Goal: Transaction & Acquisition: Subscribe to service/newsletter

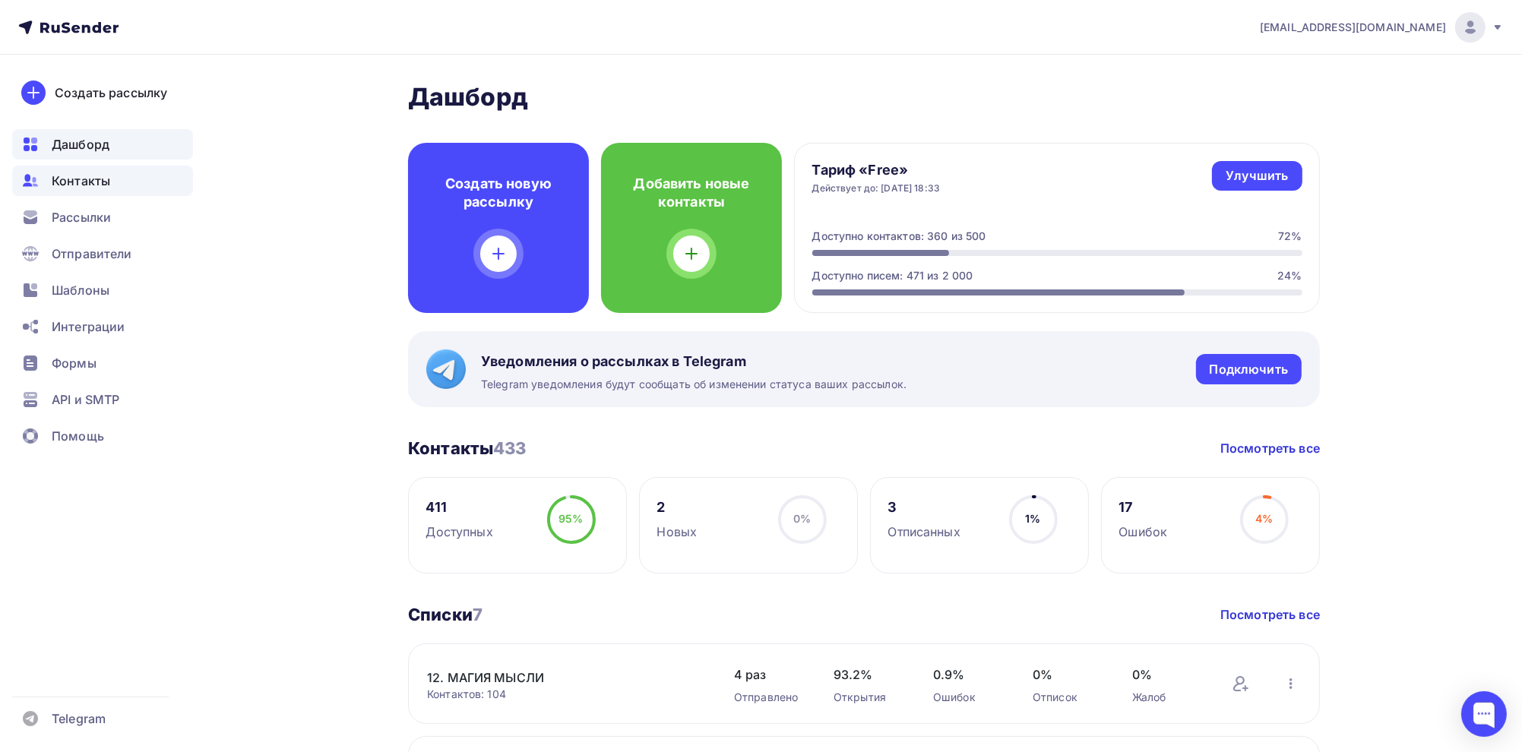
click at [75, 181] on span "Контакты" at bounding box center [81, 181] width 58 height 18
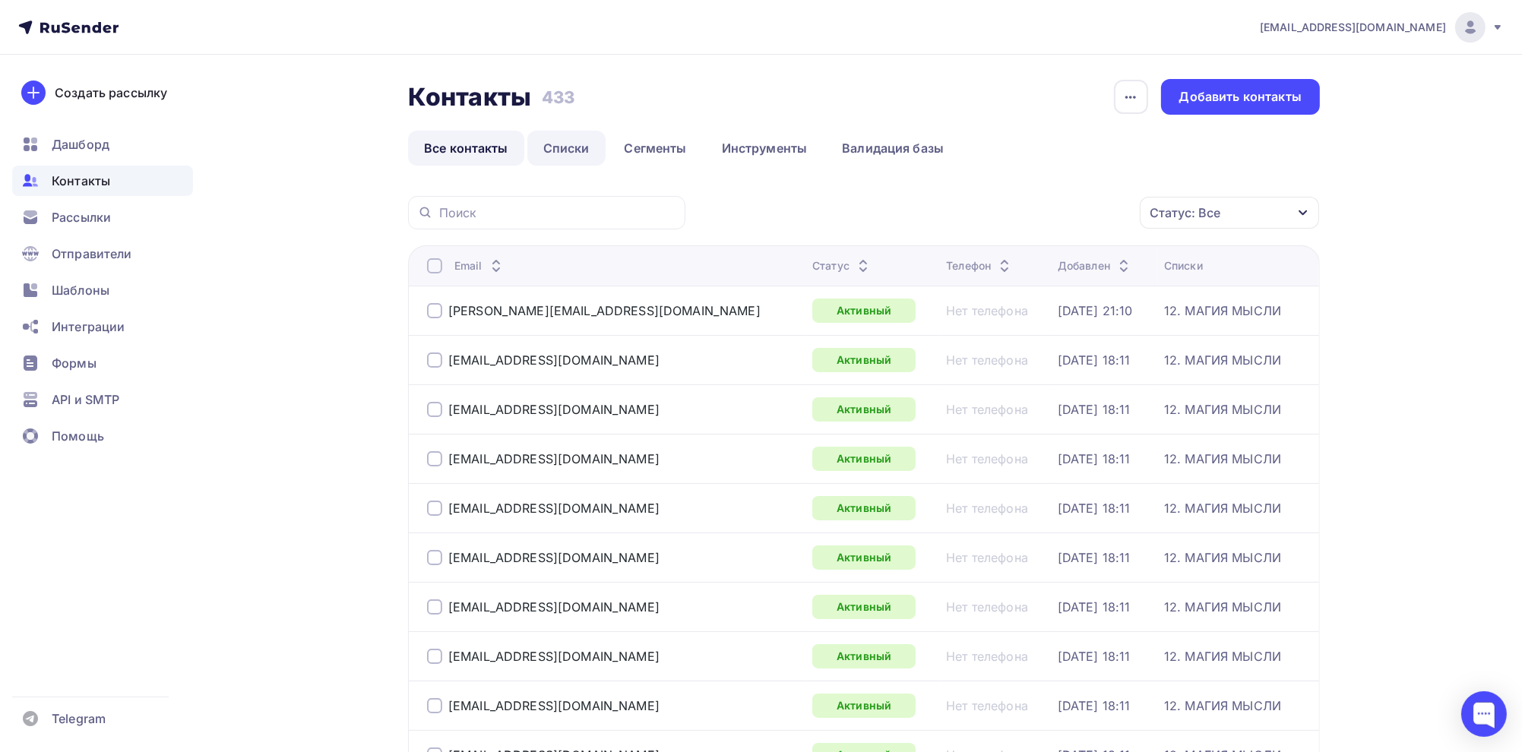
click at [557, 158] on link "Списки" at bounding box center [566, 148] width 78 height 35
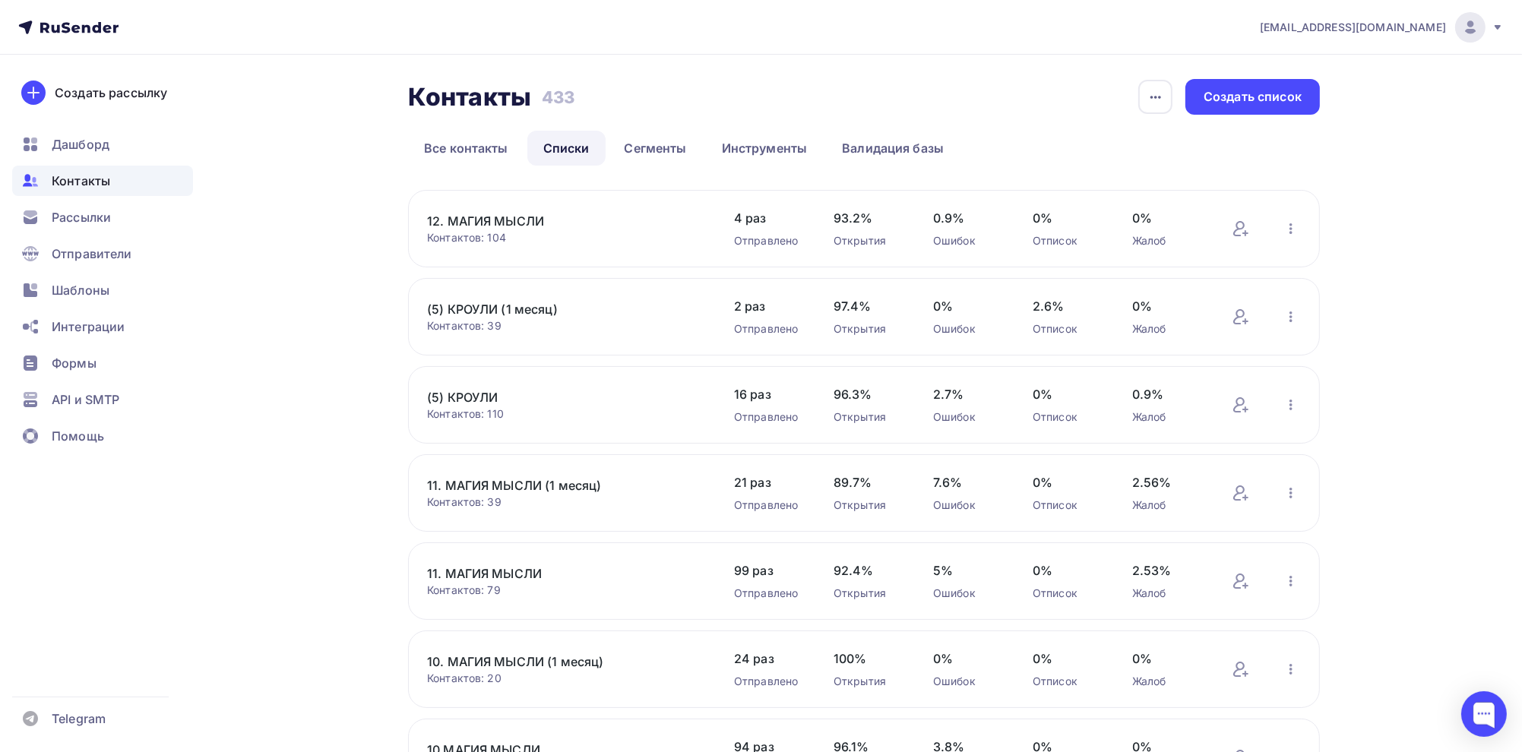
click at [524, 569] on link "11. МАГИЯ МЫСЛИ" at bounding box center [556, 573] width 258 height 18
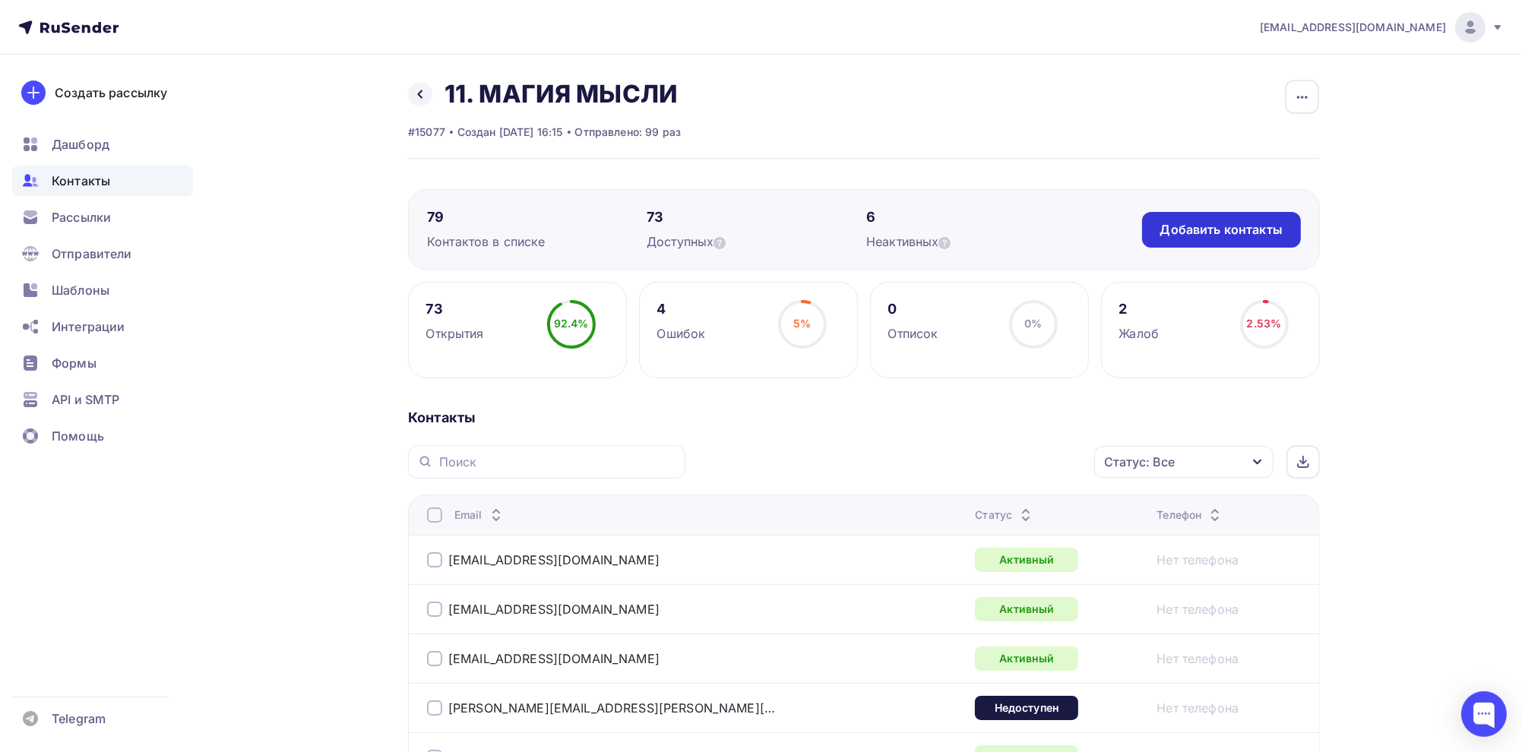
click at [1220, 234] on div "Добавить контакты" at bounding box center [1221, 229] width 122 height 17
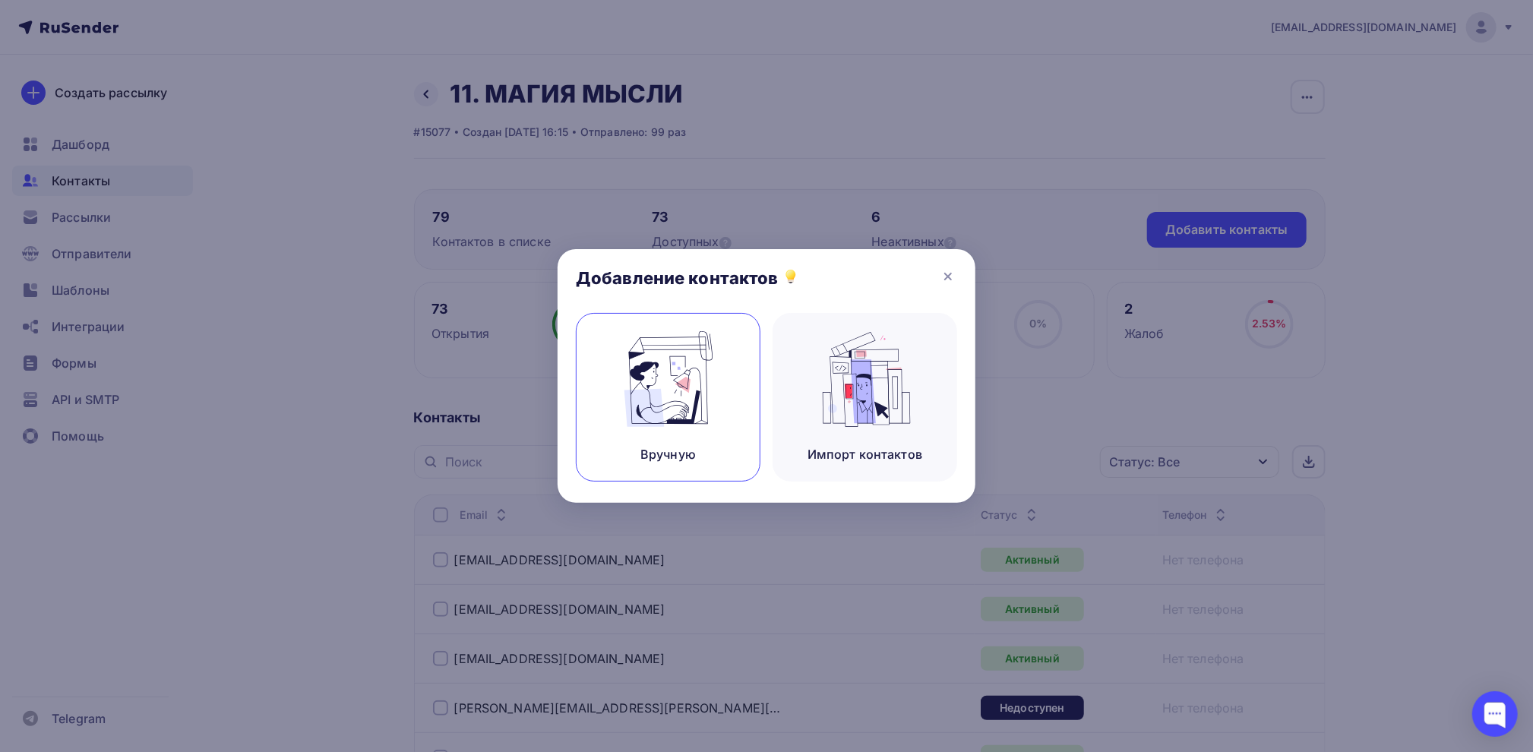
click at [679, 403] on img at bounding box center [669, 379] width 102 height 96
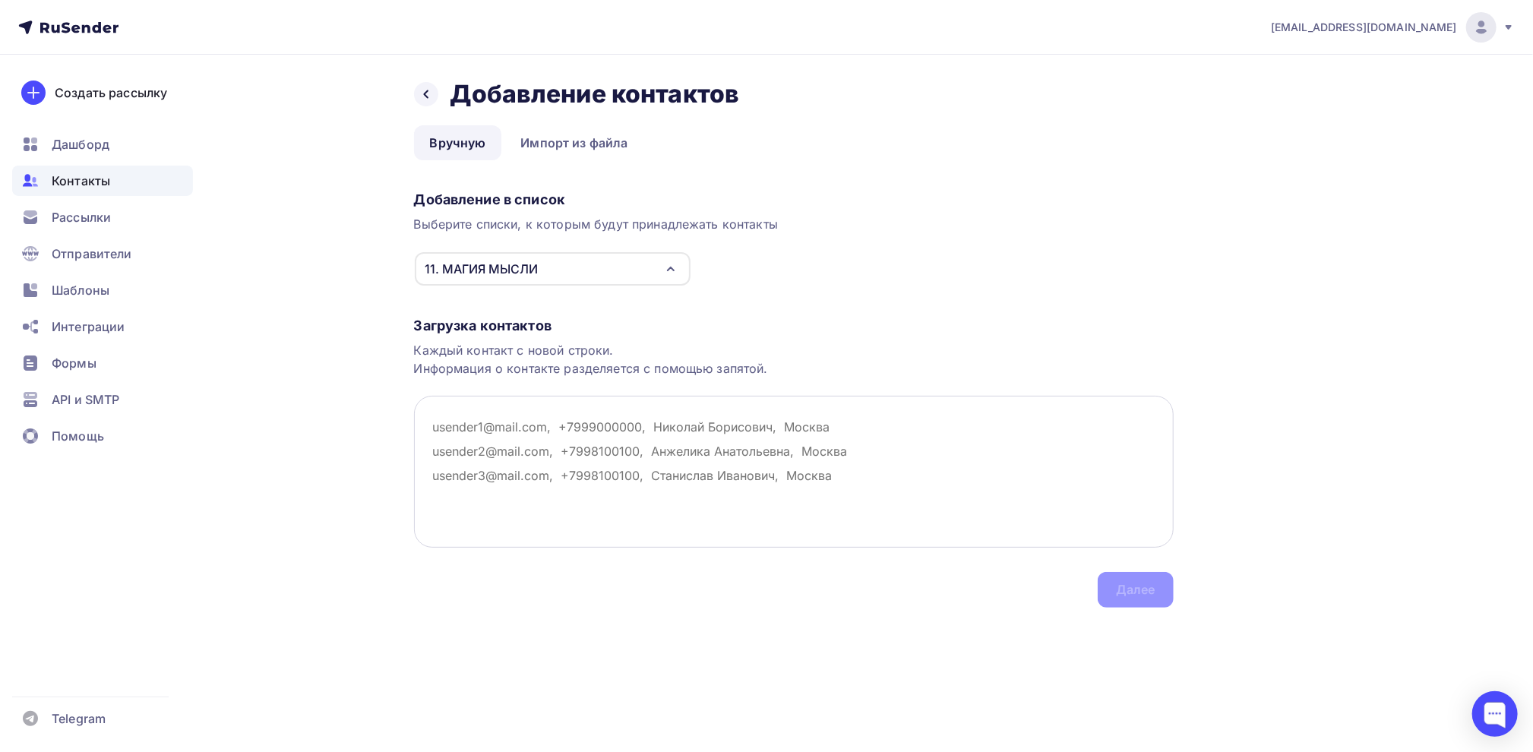
click at [520, 429] on textarea at bounding box center [794, 472] width 760 height 152
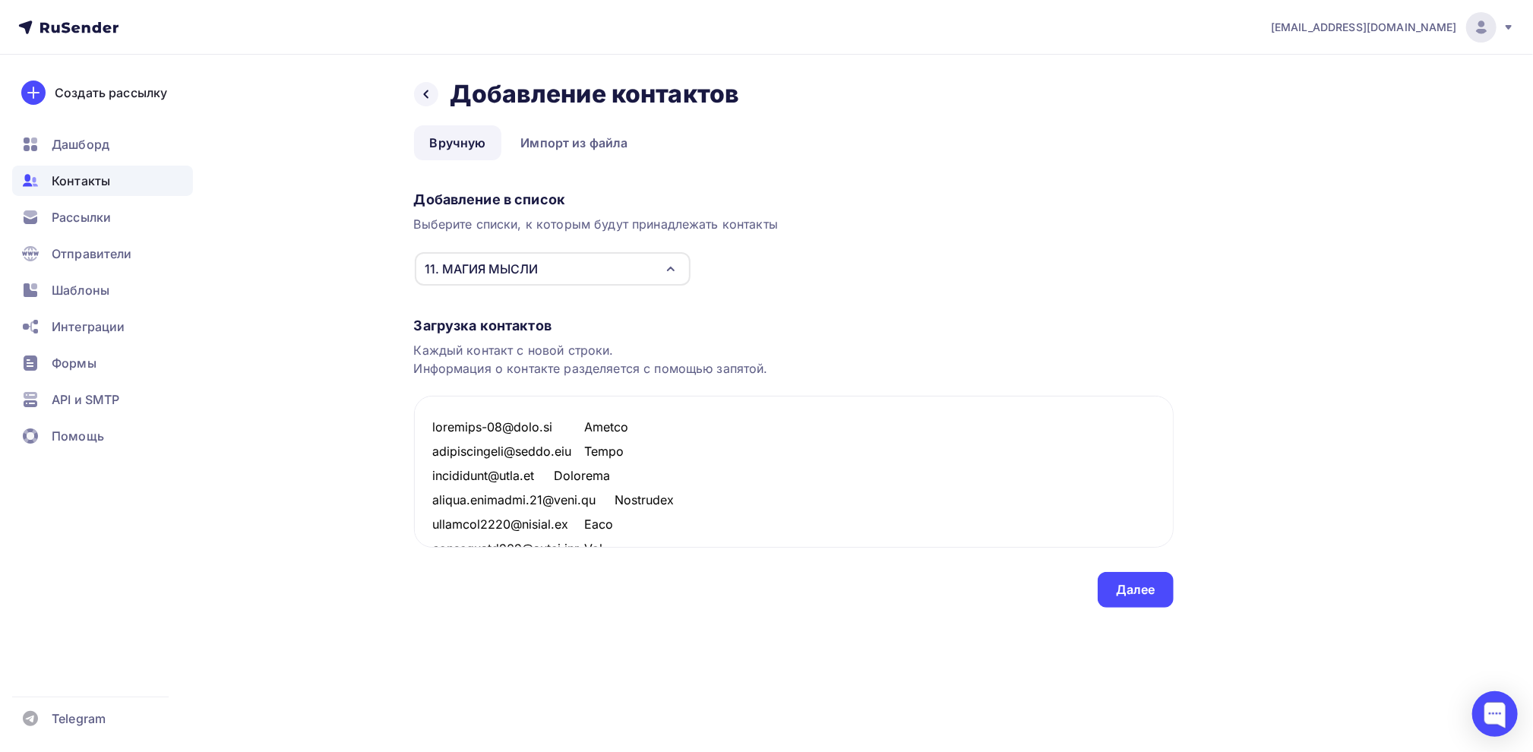
scroll to position [1832, 0]
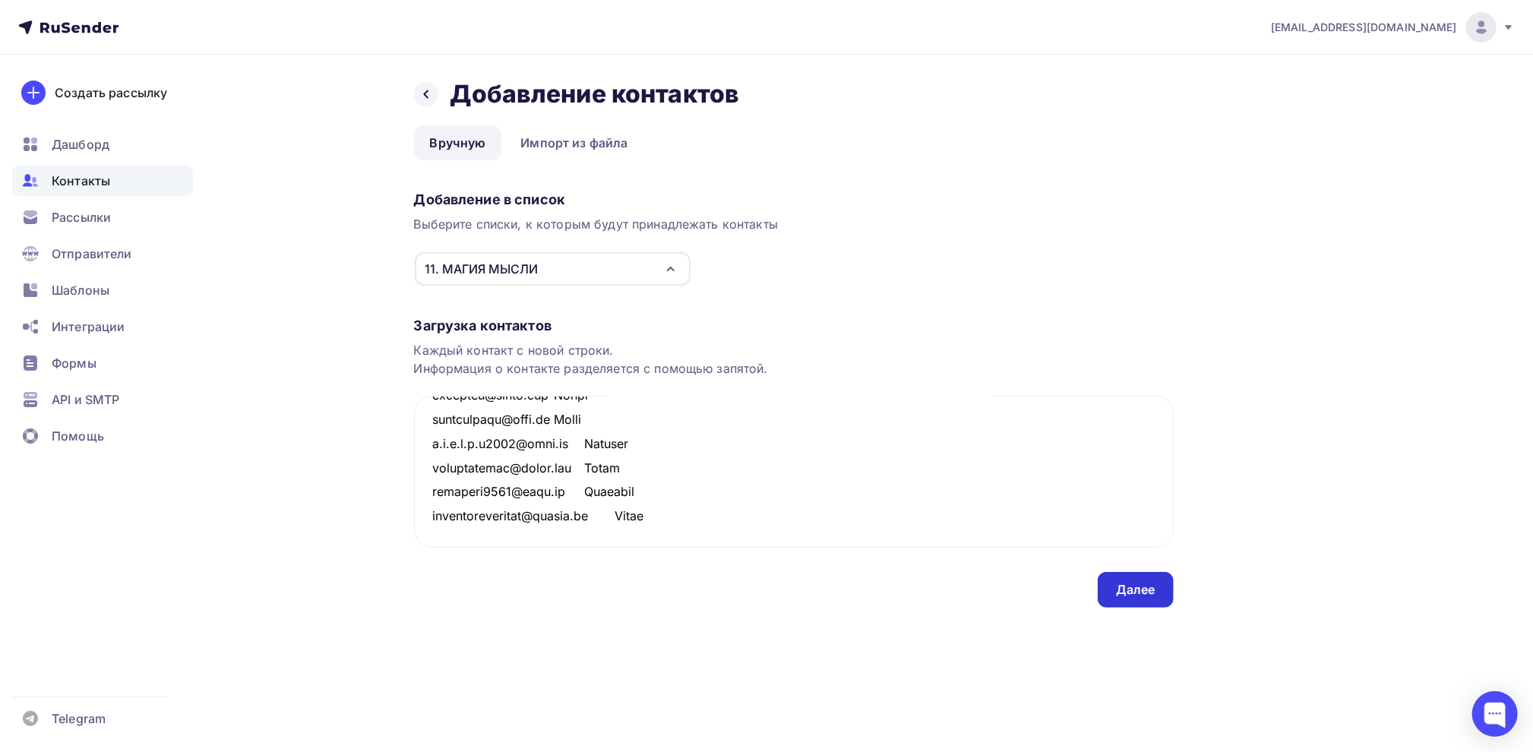
type textarea "loremips-72@dolo.si Ametco adipiscingeli@seddo.eiu Tempo incididunt@utla.et Dol…"
click at [1112, 591] on div "Далее" at bounding box center [1136, 590] width 76 height 36
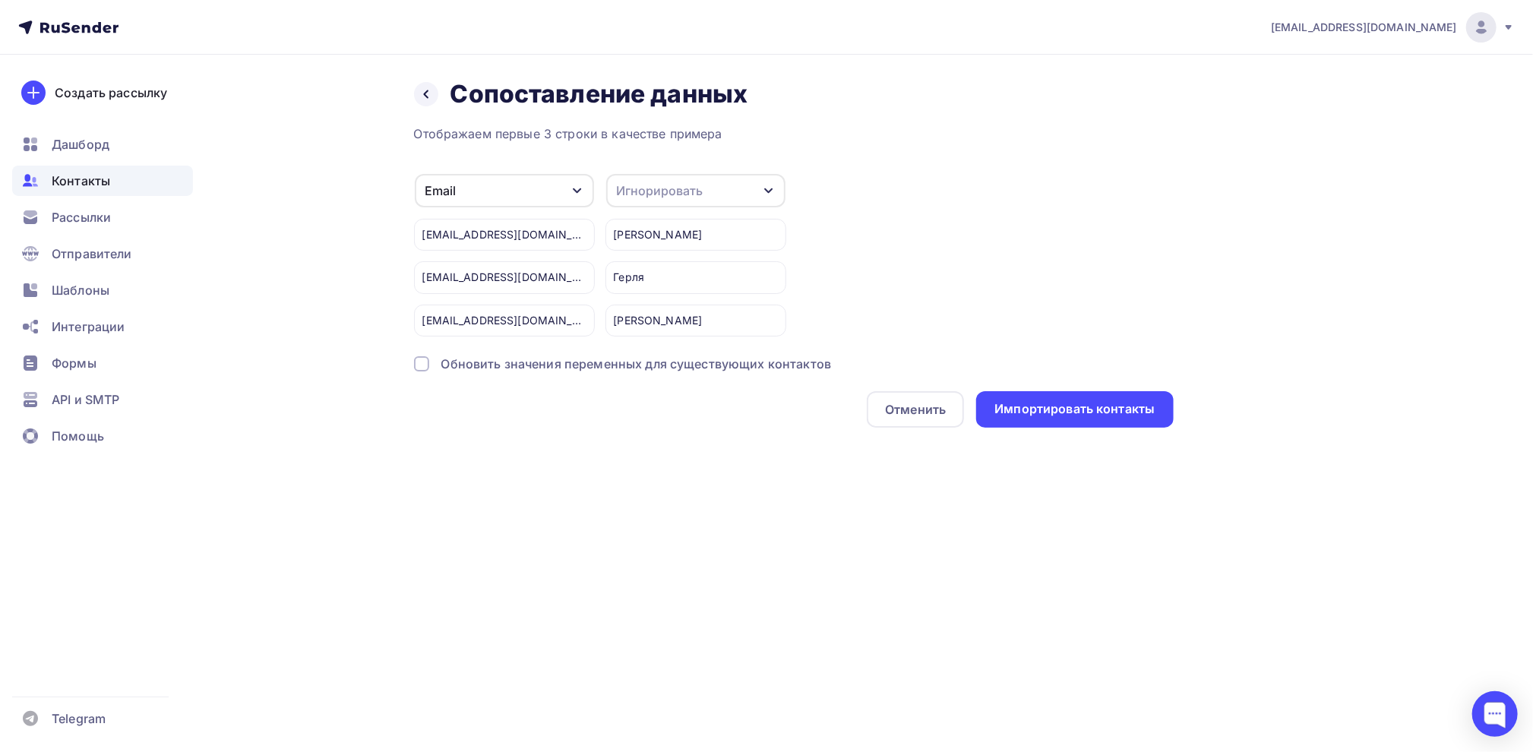
click at [731, 191] on div "Игнорировать" at bounding box center [695, 190] width 179 height 33
click at [638, 266] on div "Имя" at bounding box center [668, 269] width 88 height 18
click at [1064, 409] on div "Импортировать контакты" at bounding box center [1074, 408] width 160 height 17
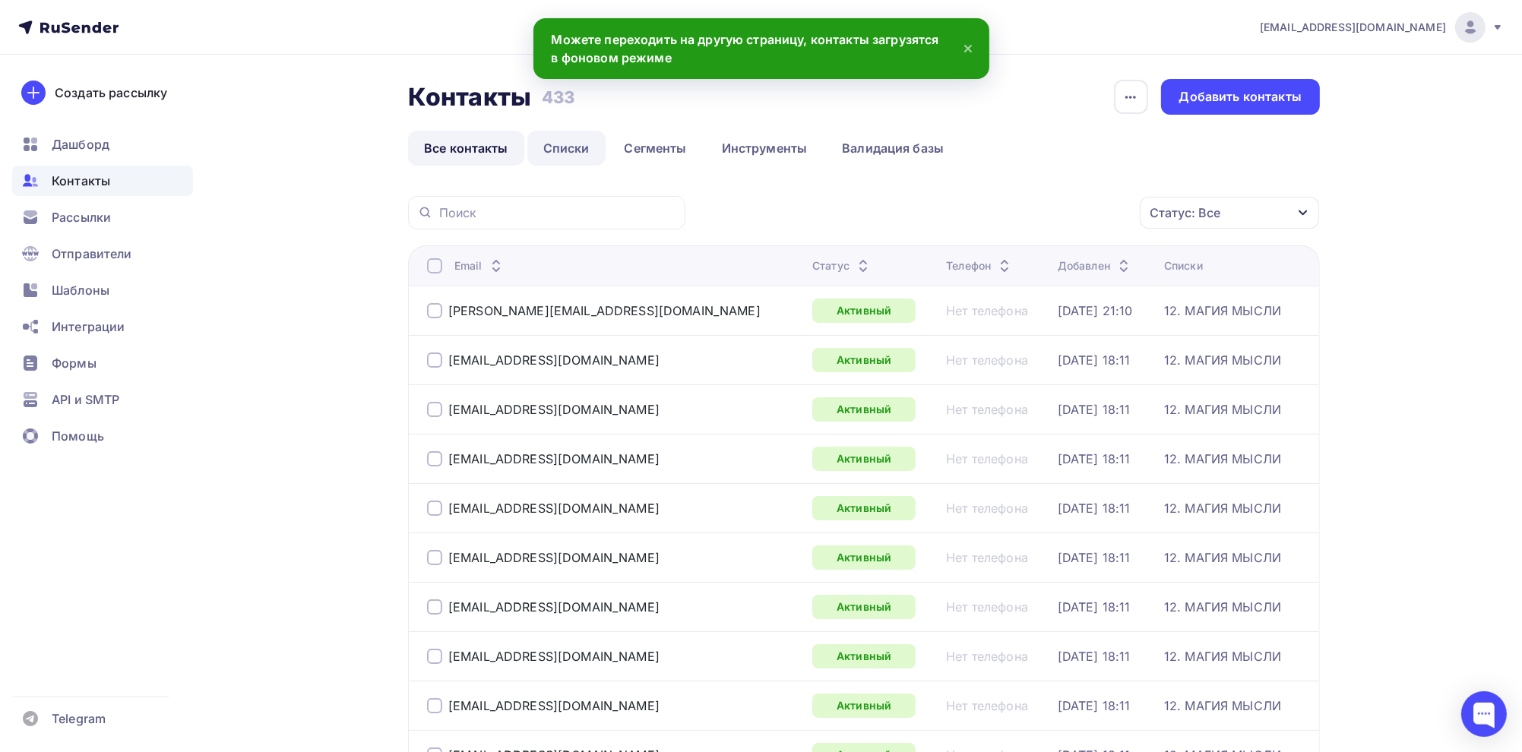
click at [564, 148] on link "Списки" at bounding box center [566, 148] width 78 height 35
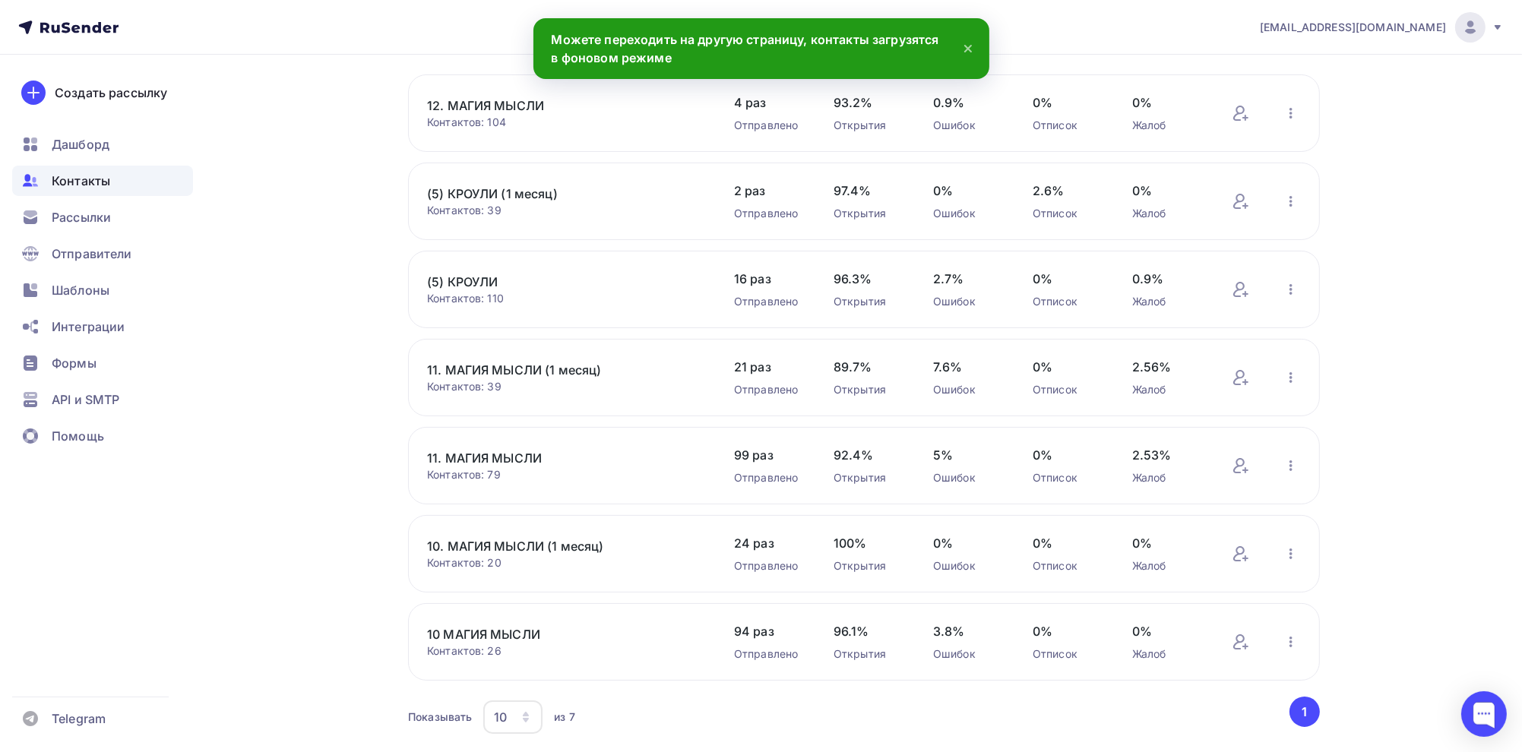
scroll to position [152, 0]
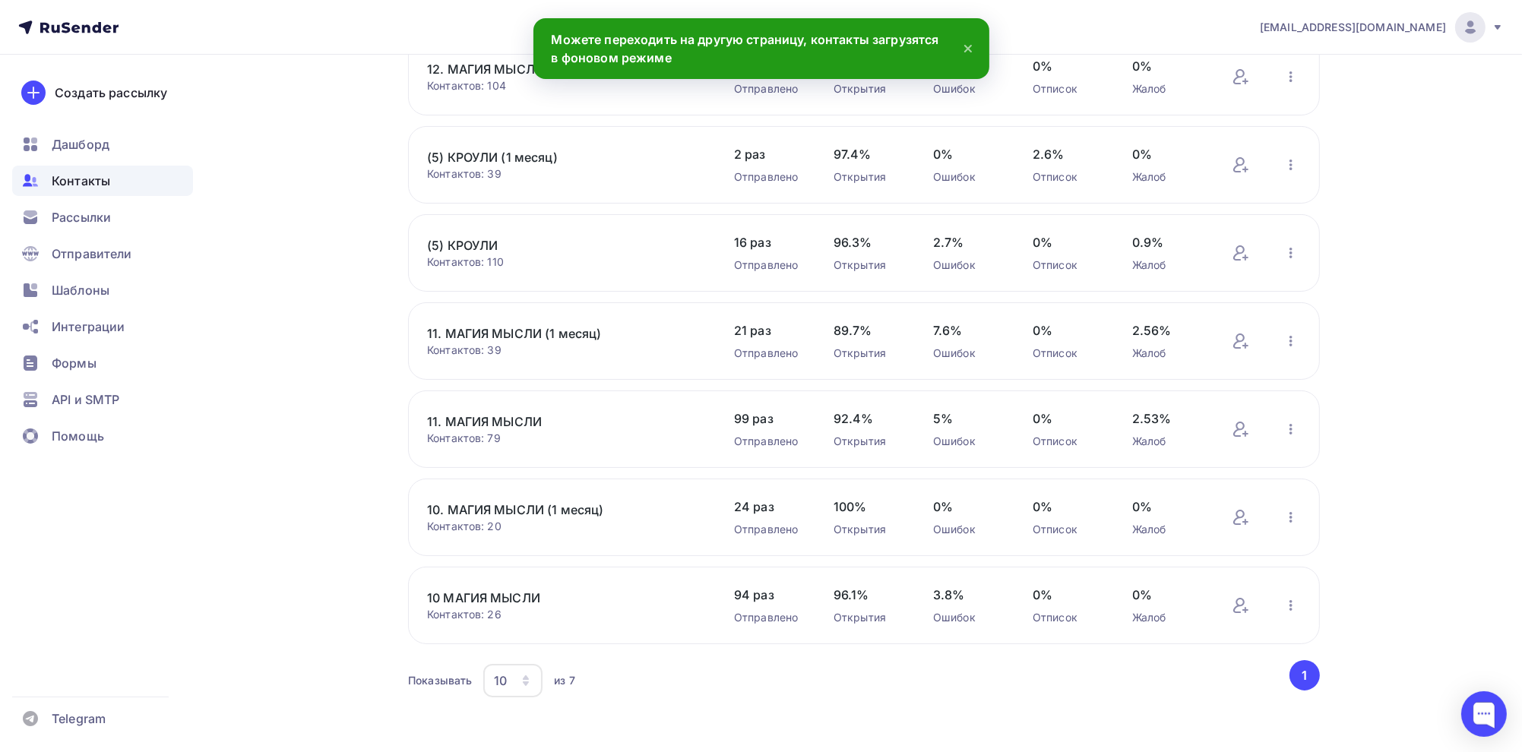
click at [518, 421] on link "11. МАГИЯ МЫСЛИ" at bounding box center [556, 422] width 258 height 18
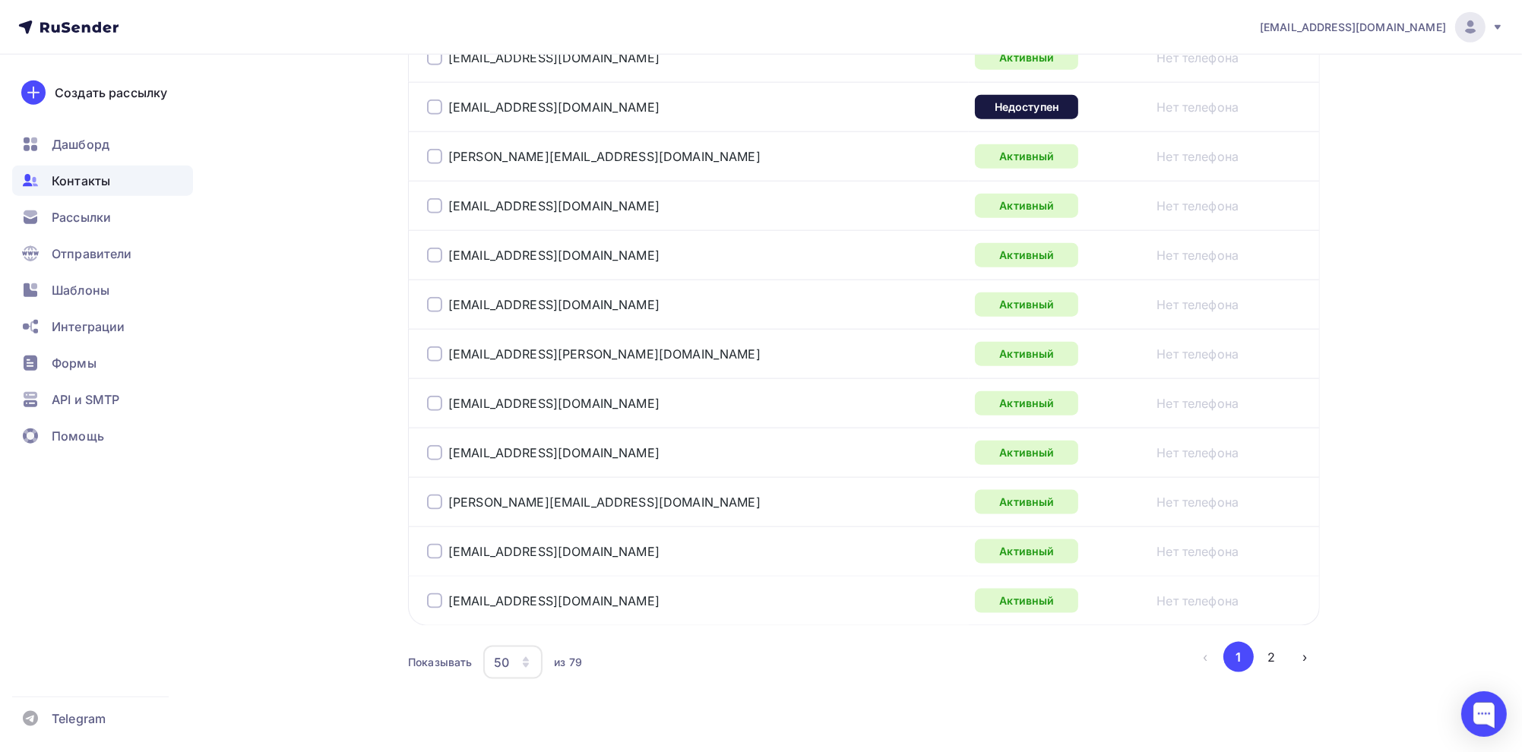
scroll to position [2398, 0]
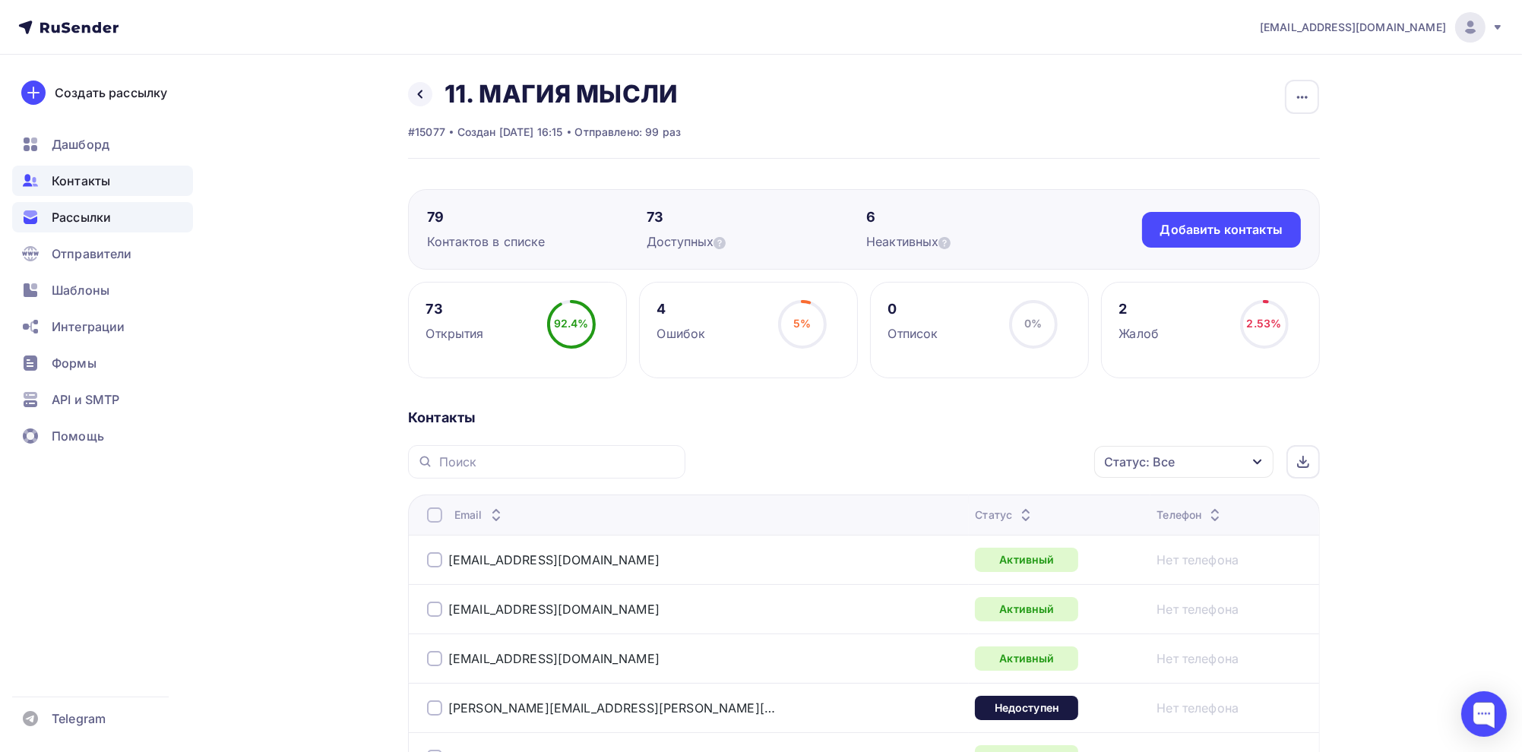
click at [104, 223] on span "Рассылки" at bounding box center [81, 217] width 59 height 18
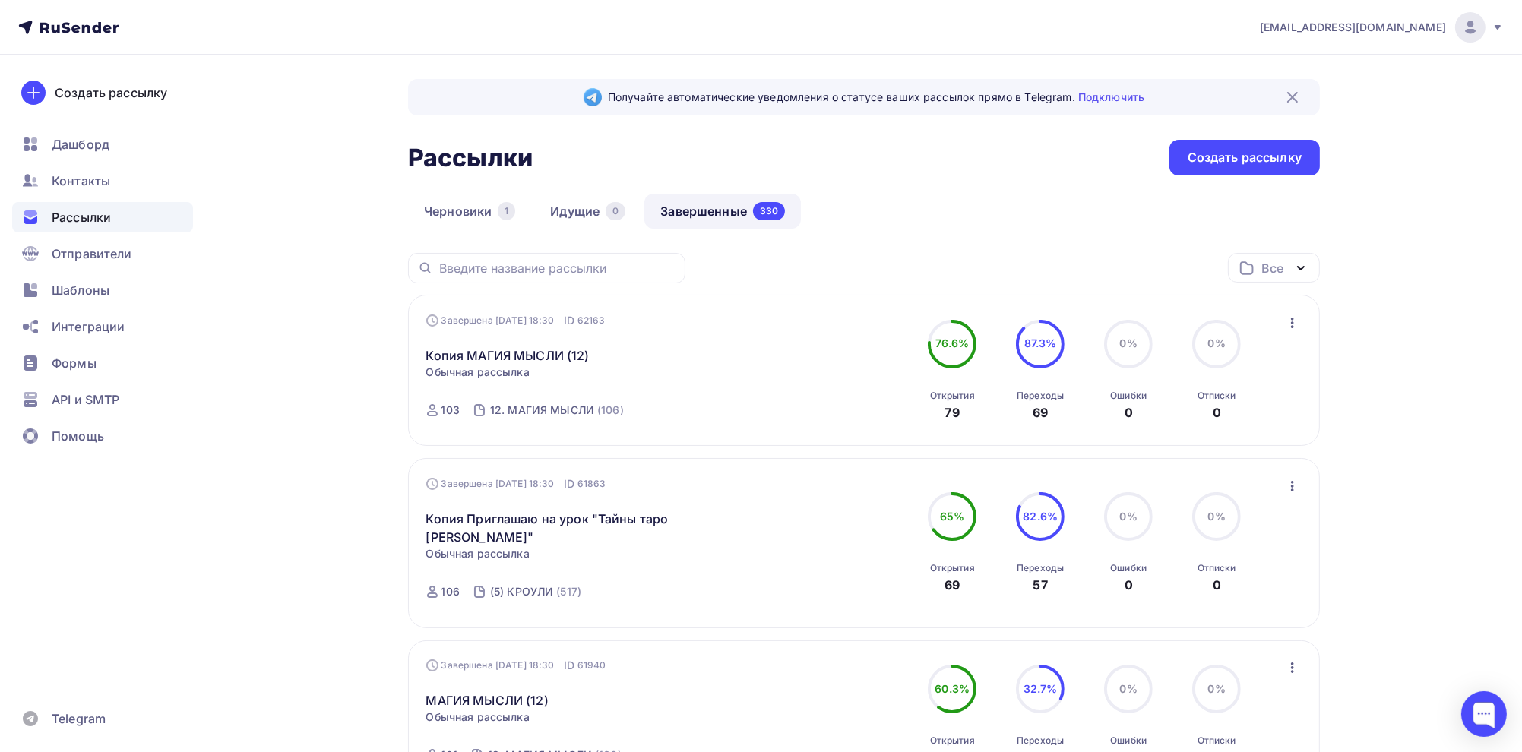
click at [711, 213] on link "Завершенные 330" at bounding box center [722, 211] width 157 height 35
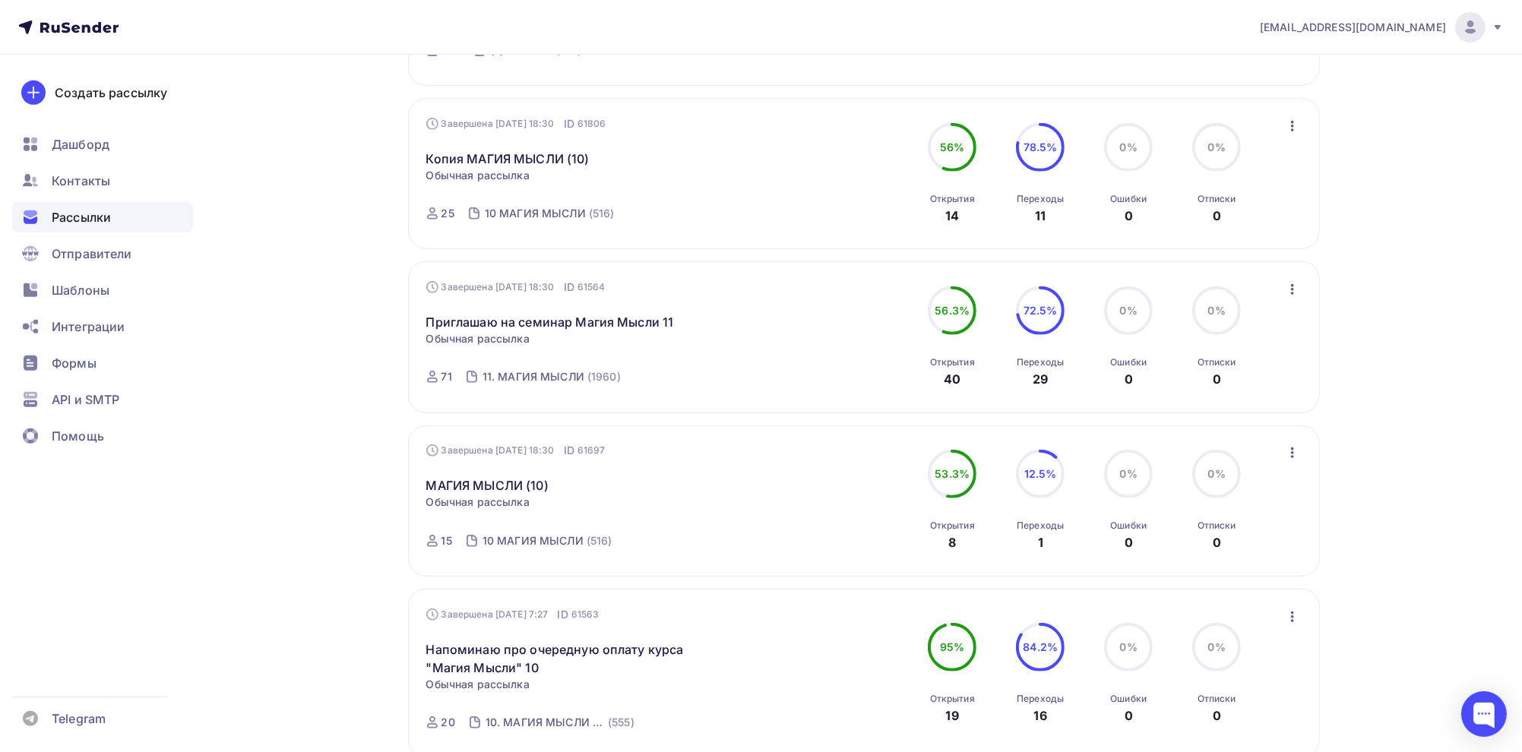
scroll to position [912, 0]
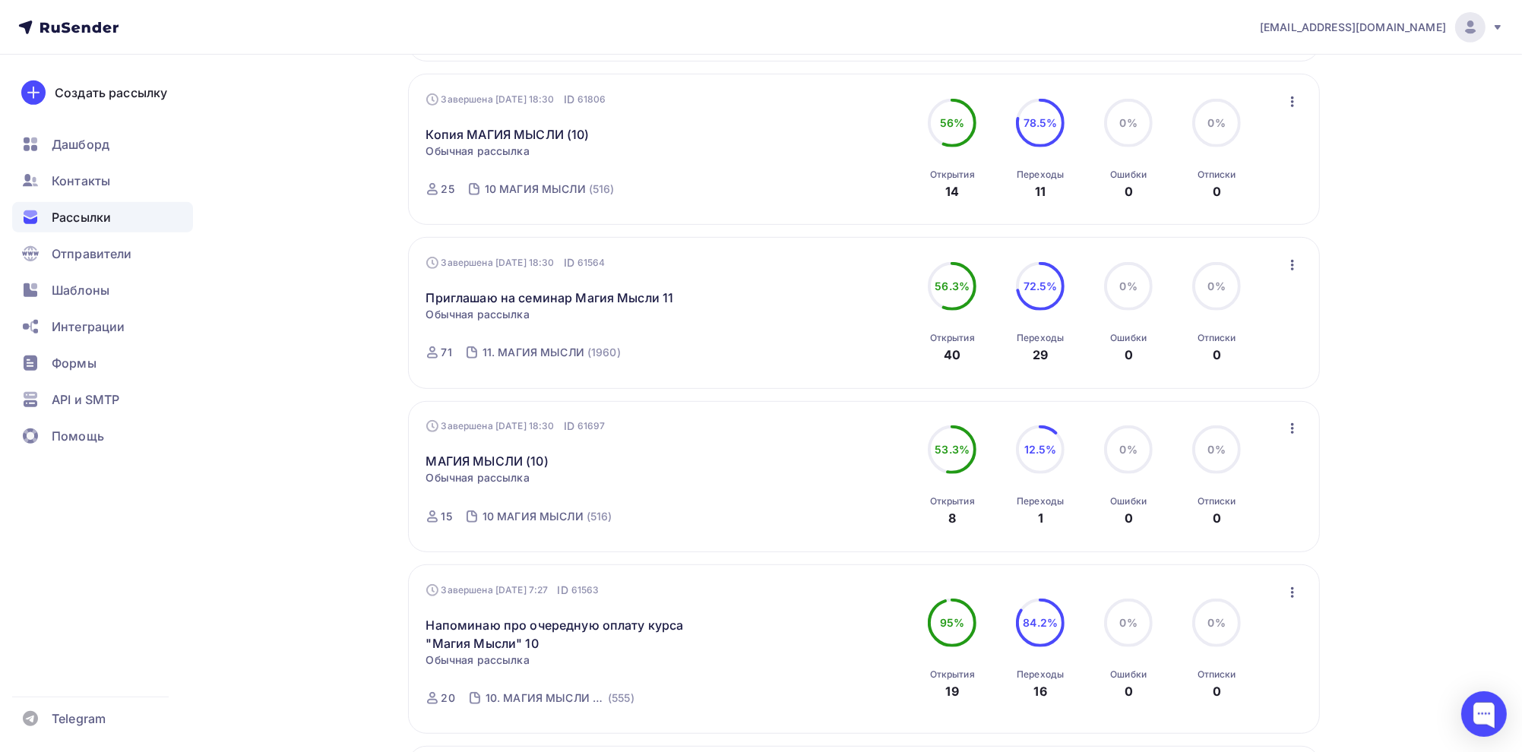
click at [1295, 265] on icon "button" at bounding box center [1292, 265] width 18 height 18
click at [1228, 361] on div "Копировать в новую" at bounding box center [1222, 365] width 156 height 18
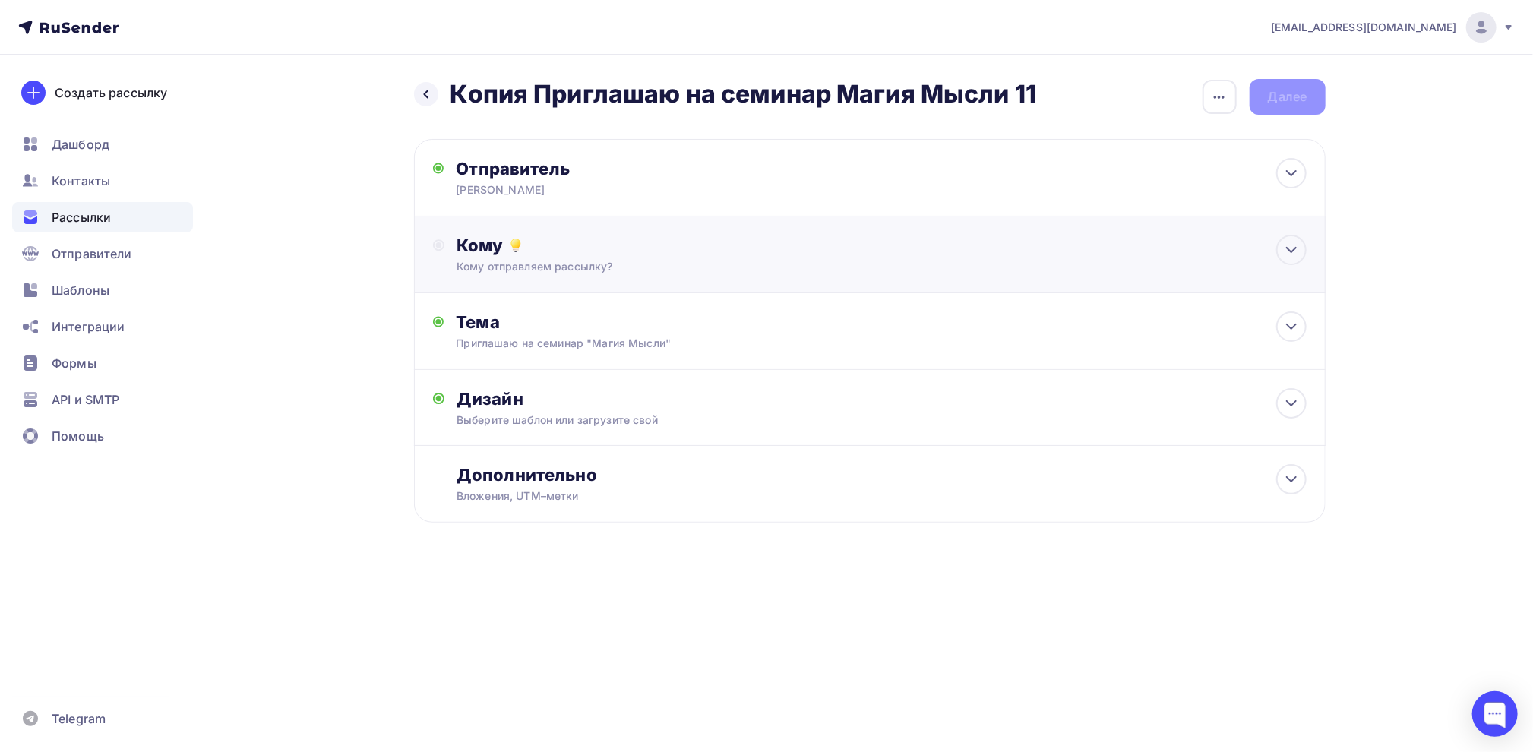
click at [498, 244] on div "Кому" at bounding box center [881, 245] width 849 height 21
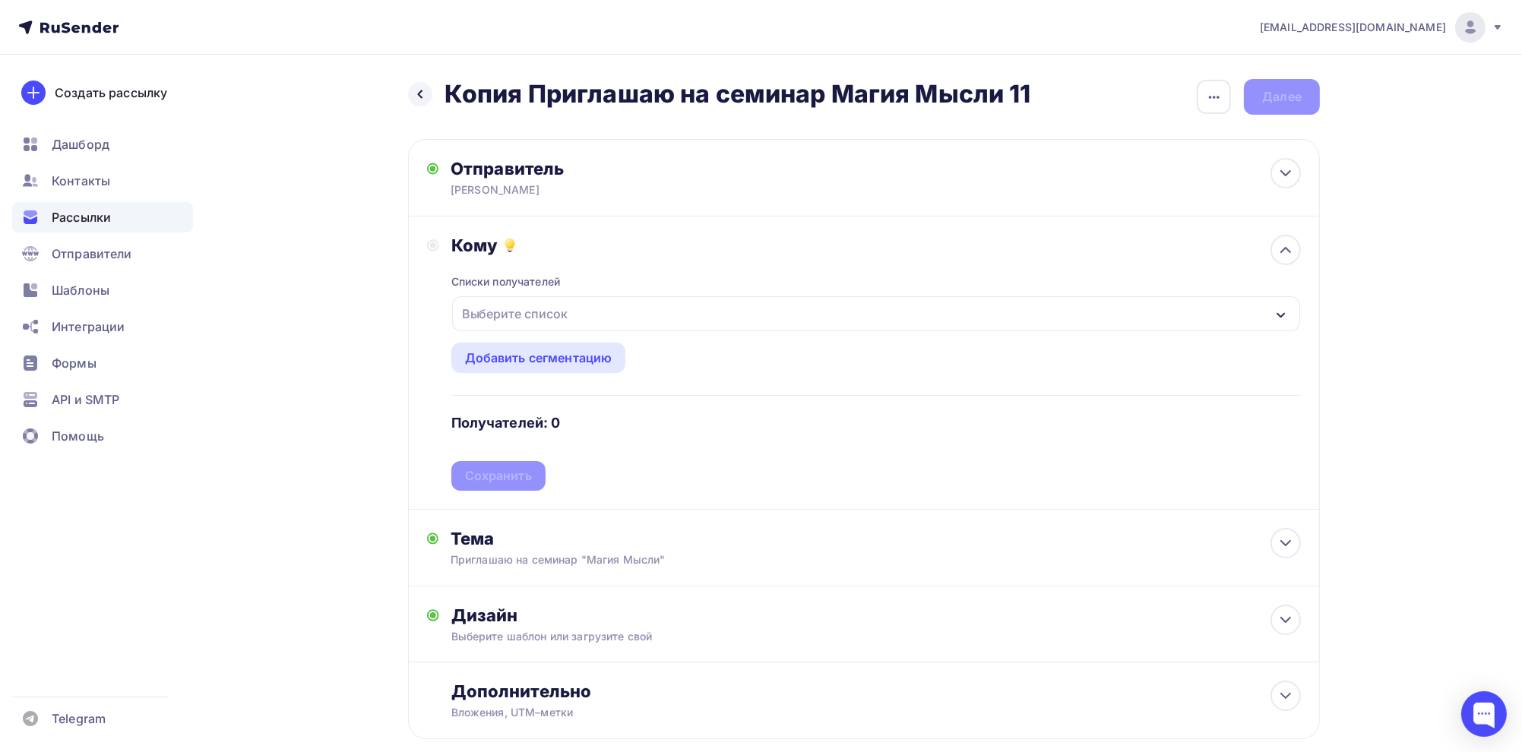
click at [505, 316] on div "Выберите список" at bounding box center [515, 313] width 119 height 27
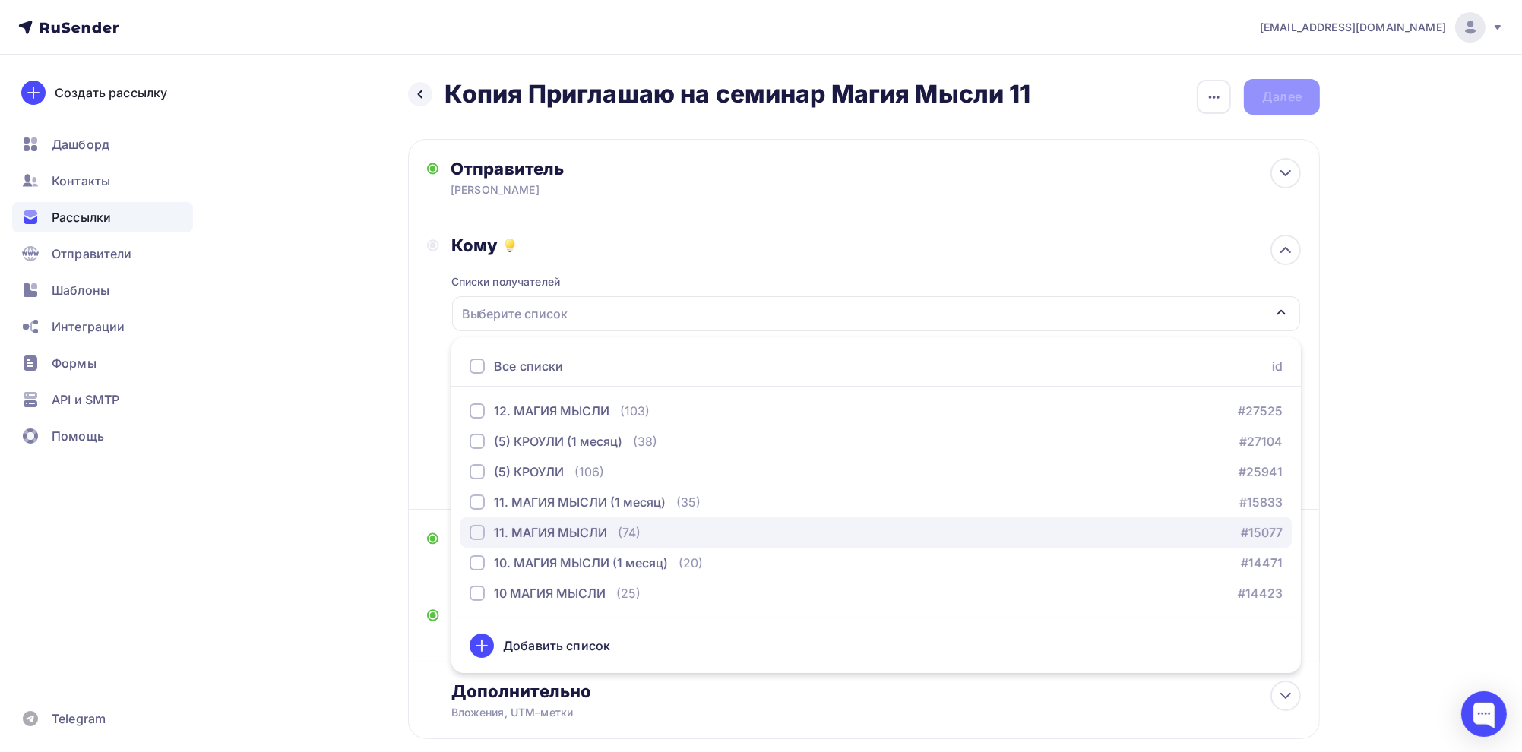
click at [470, 533] on div "button" at bounding box center [477, 532] width 15 height 15
click at [441, 449] on div "Кому Списки получателей 11. МАГИЯ МЫСЛИ Все списки id 12. МАГИЯ МЫСЛИ (103) #27…" at bounding box center [864, 363] width 874 height 256
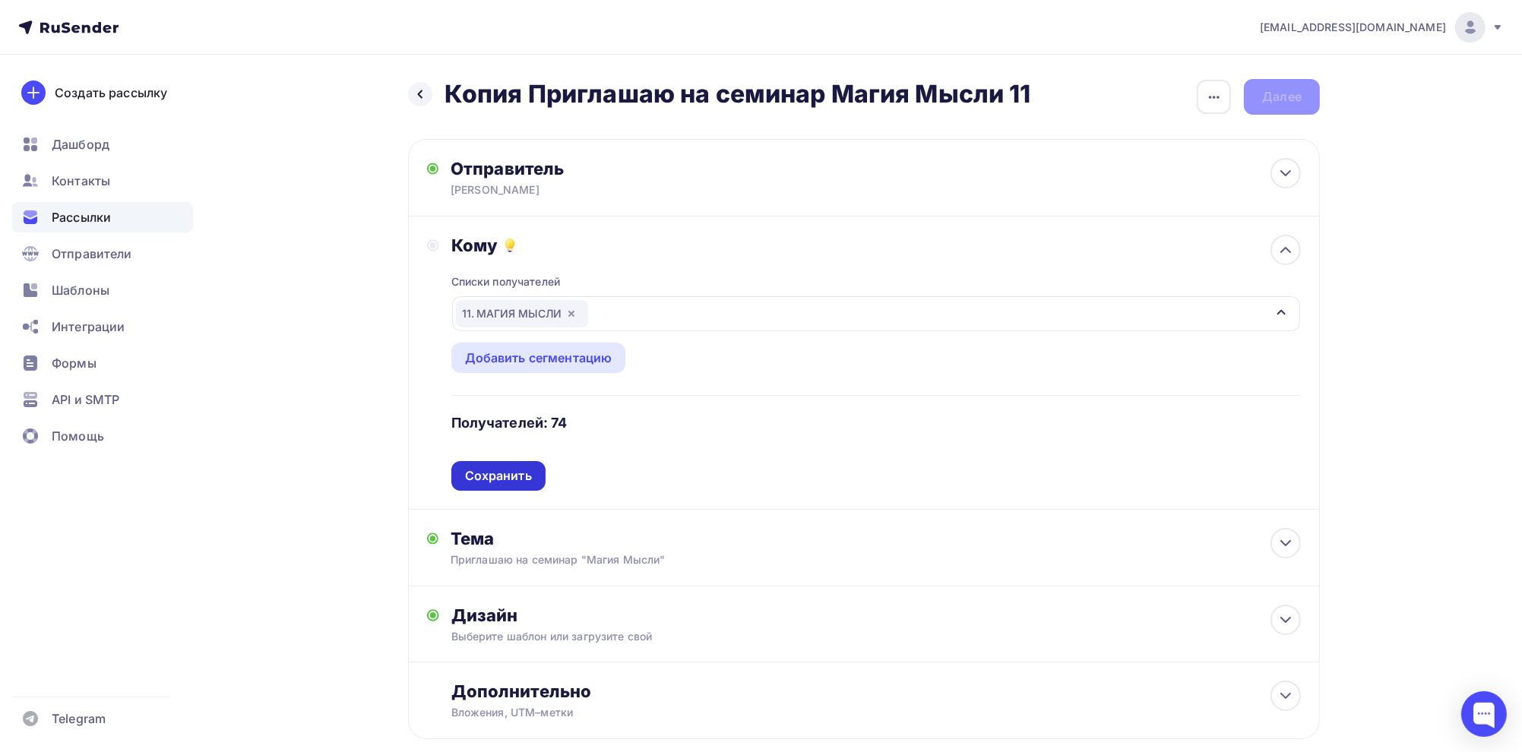
click at [493, 479] on div "Сохранить" at bounding box center [498, 475] width 67 height 17
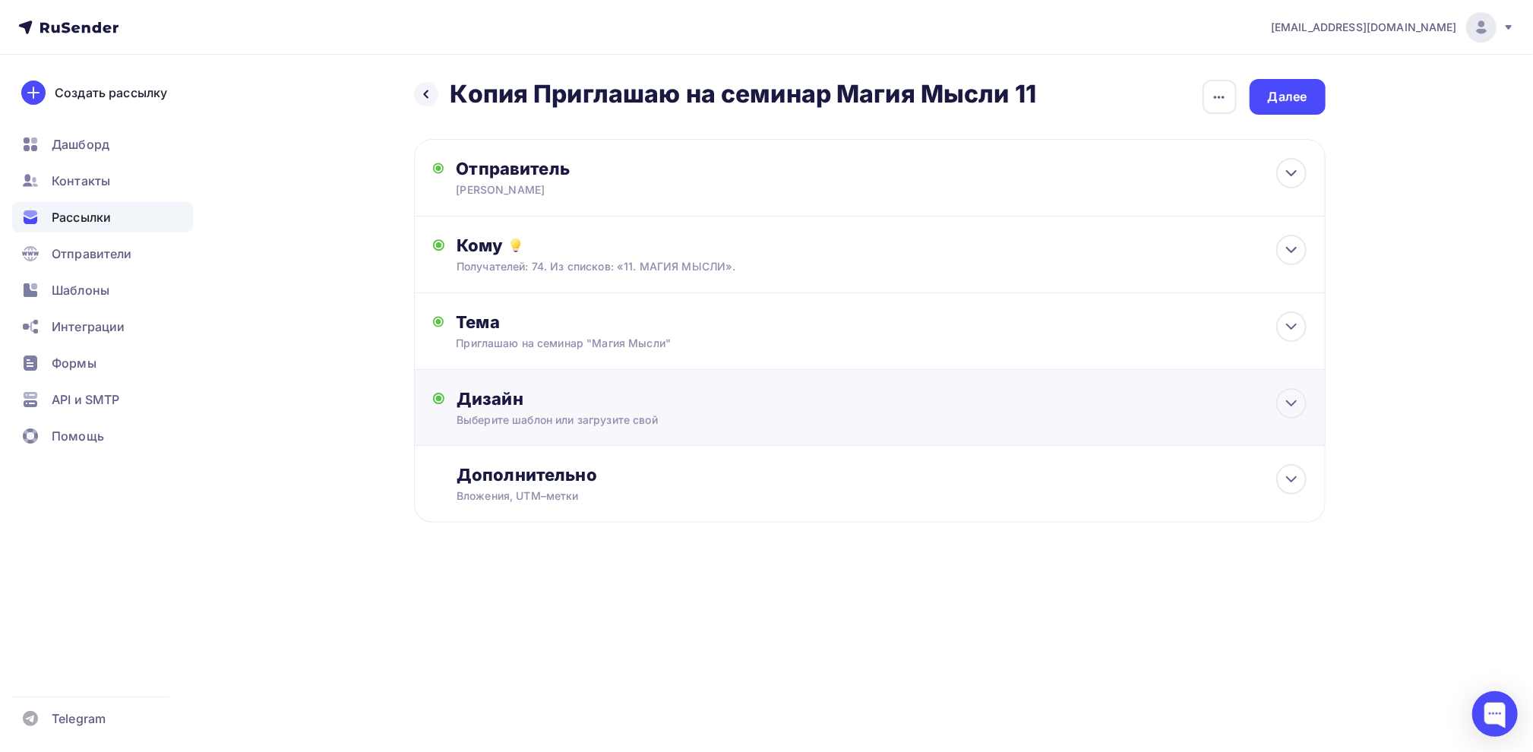
click at [494, 408] on div "Дизайн" at bounding box center [881, 398] width 849 height 21
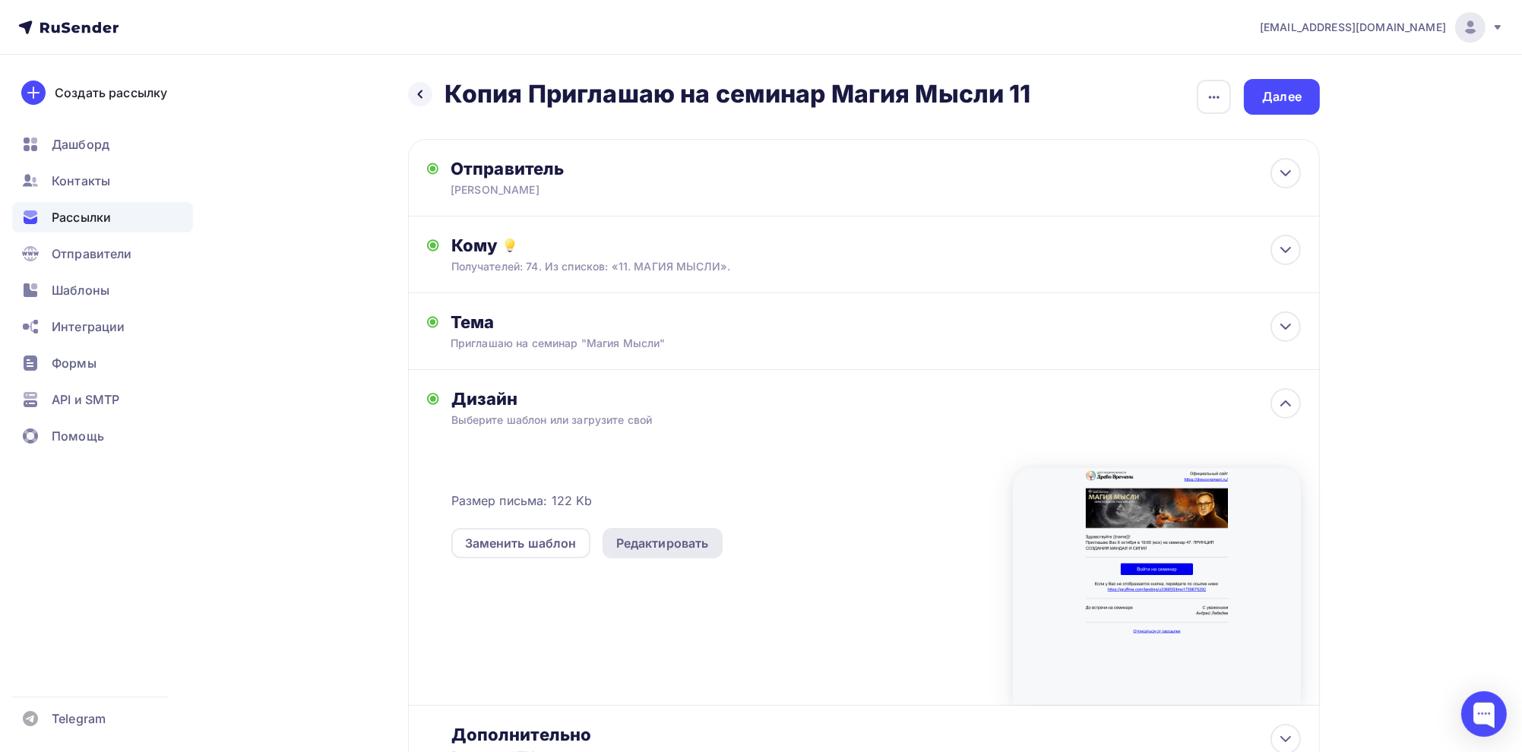
click at [661, 542] on div "Редактировать" at bounding box center [662, 543] width 93 height 18
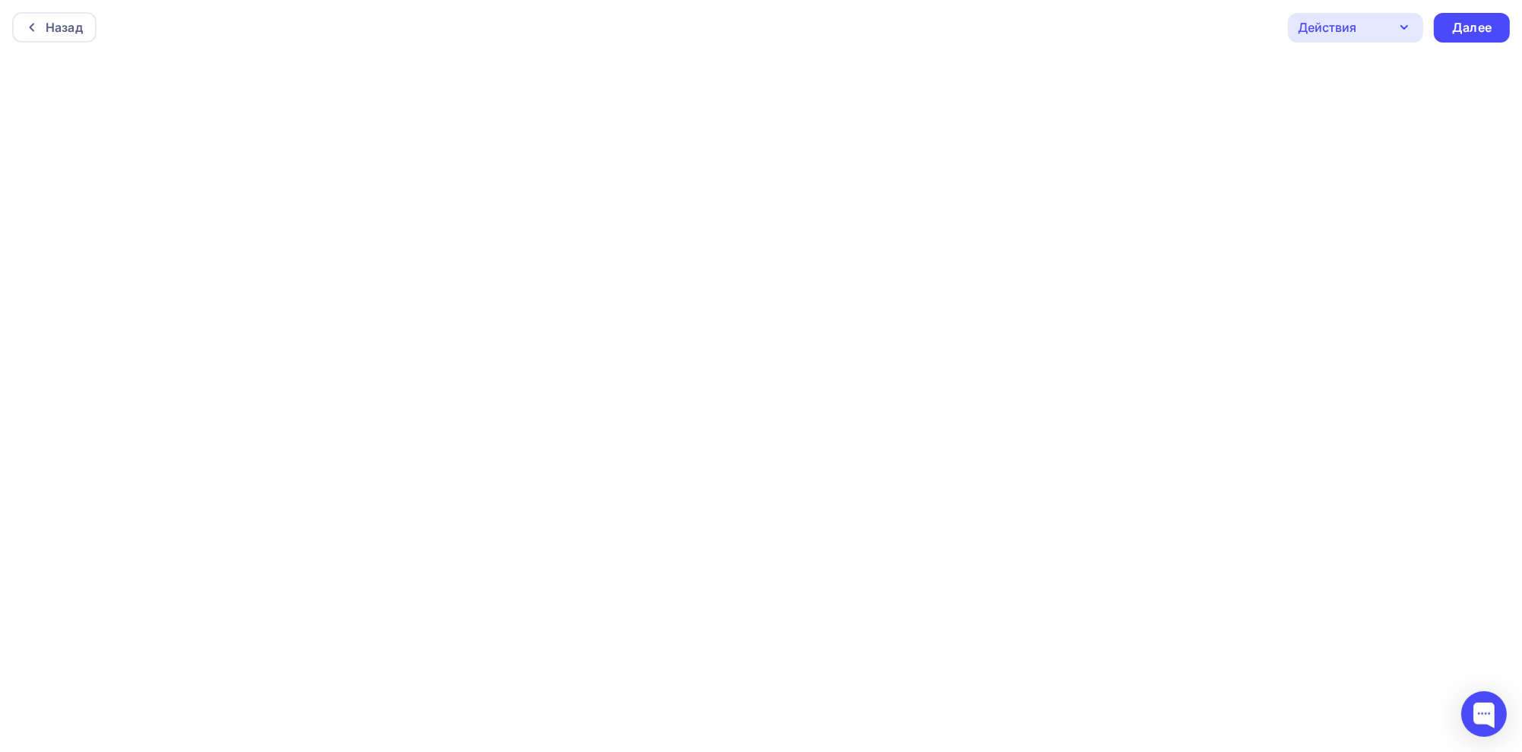
click at [1366, 30] on div "Действия" at bounding box center [1355, 28] width 135 height 30
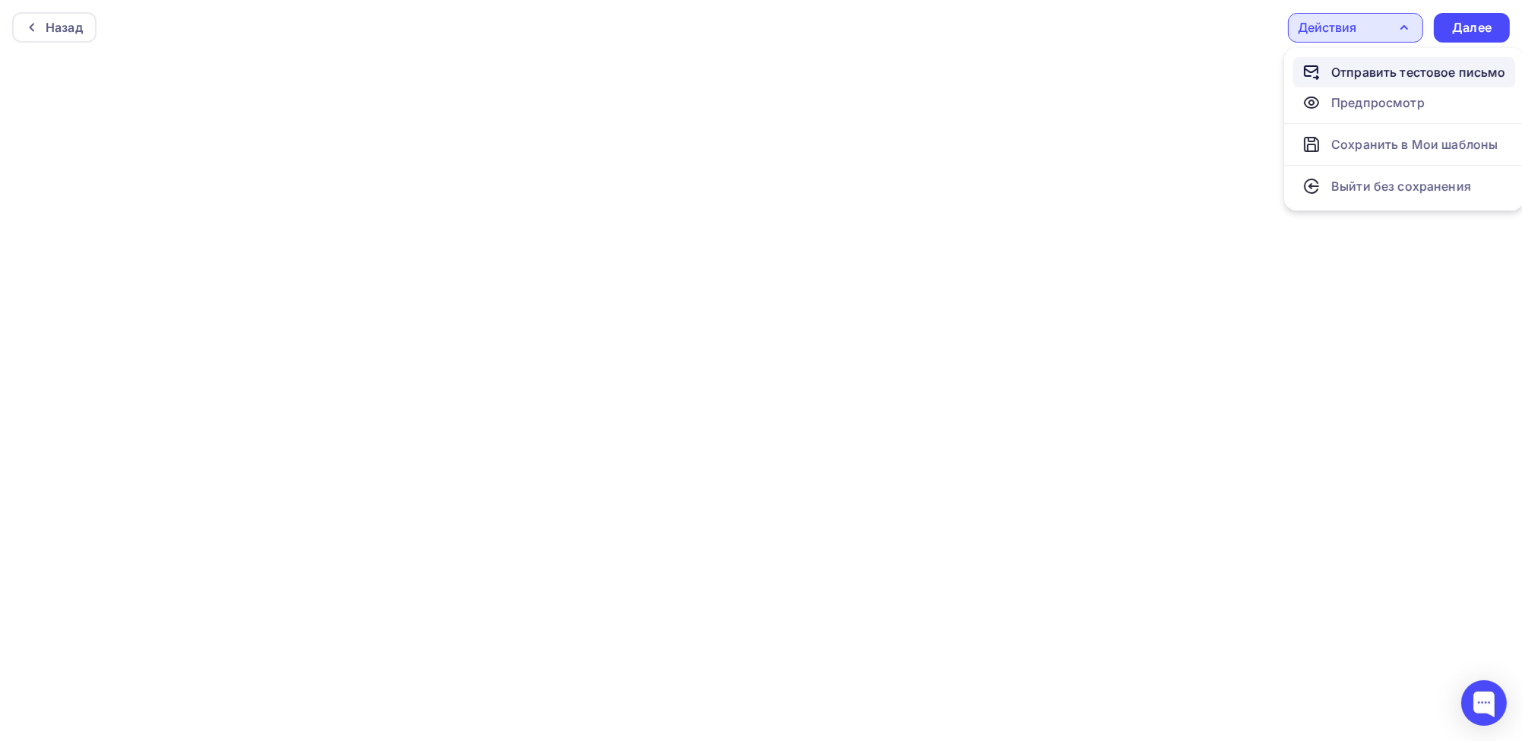
click at [1367, 74] on div "Отправить тестовое письмо" at bounding box center [1418, 72] width 175 height 18
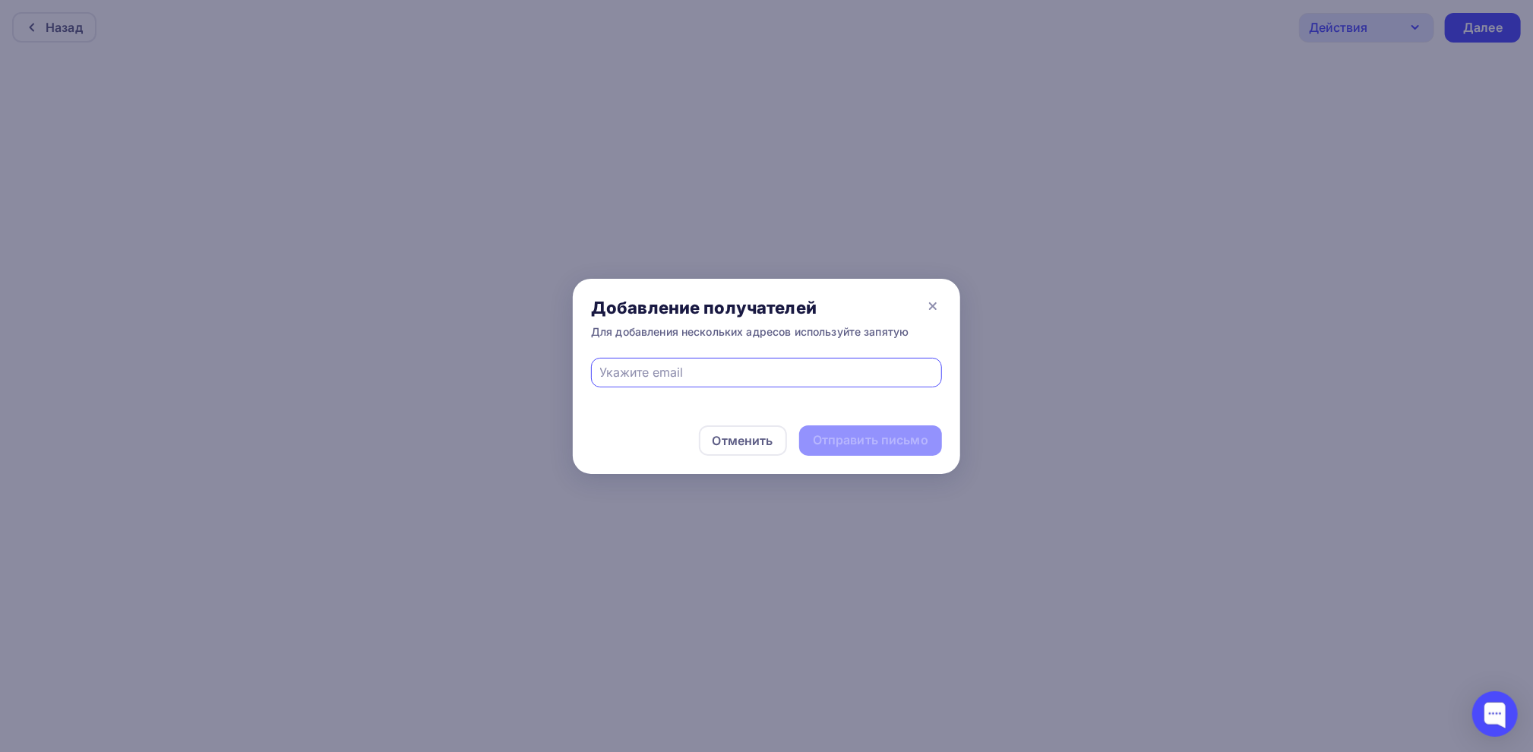
click at [839, 380] on input "text" at bounding box center [767, 372] width 334 height 18
type input "drevovremeni@yandex.ru"
click at [872, 437] on div "Отправить письмо" at bounding box center [870, 440] width 115 height 17
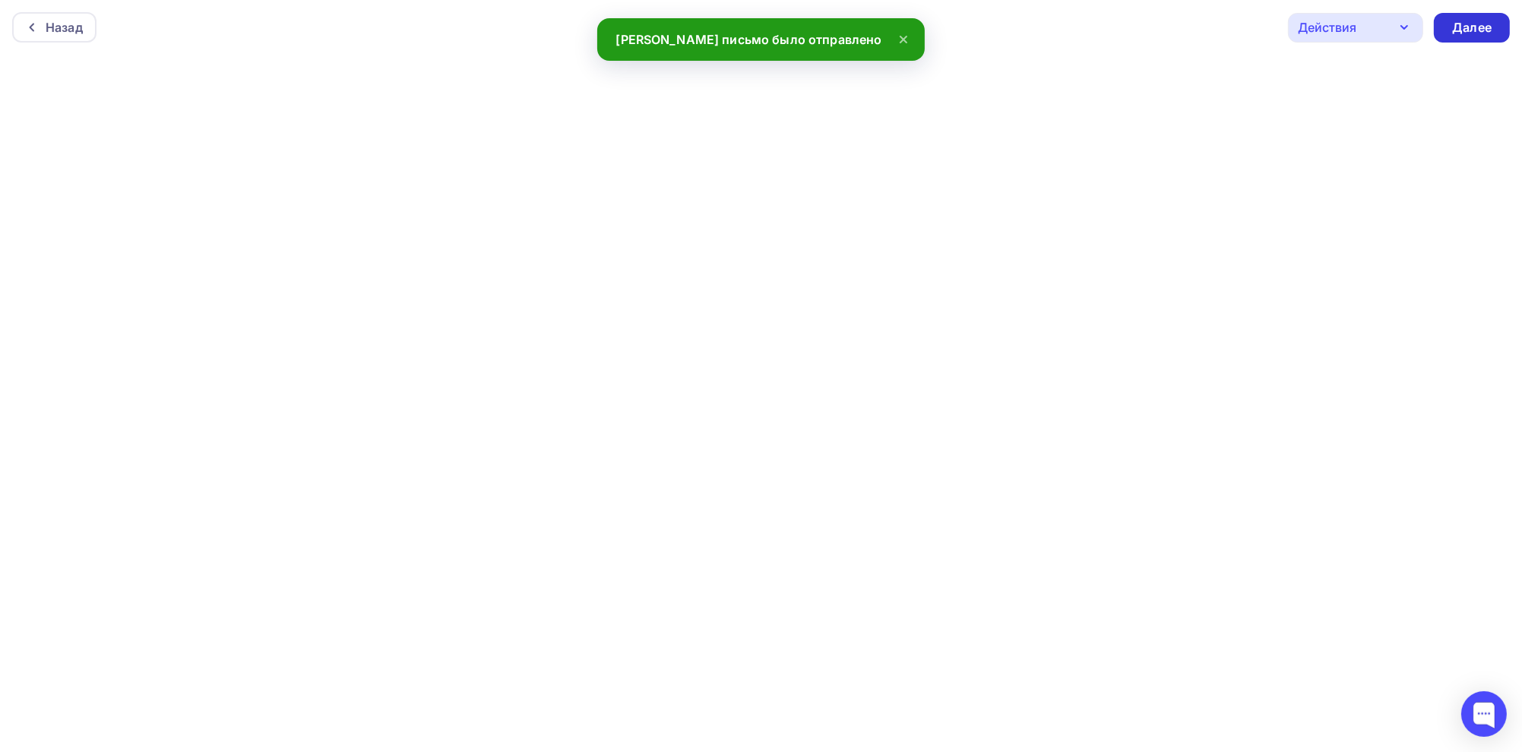
click at [1497, 24] on div "Далее" at bounding box center [1472, 28] width 76 height 30
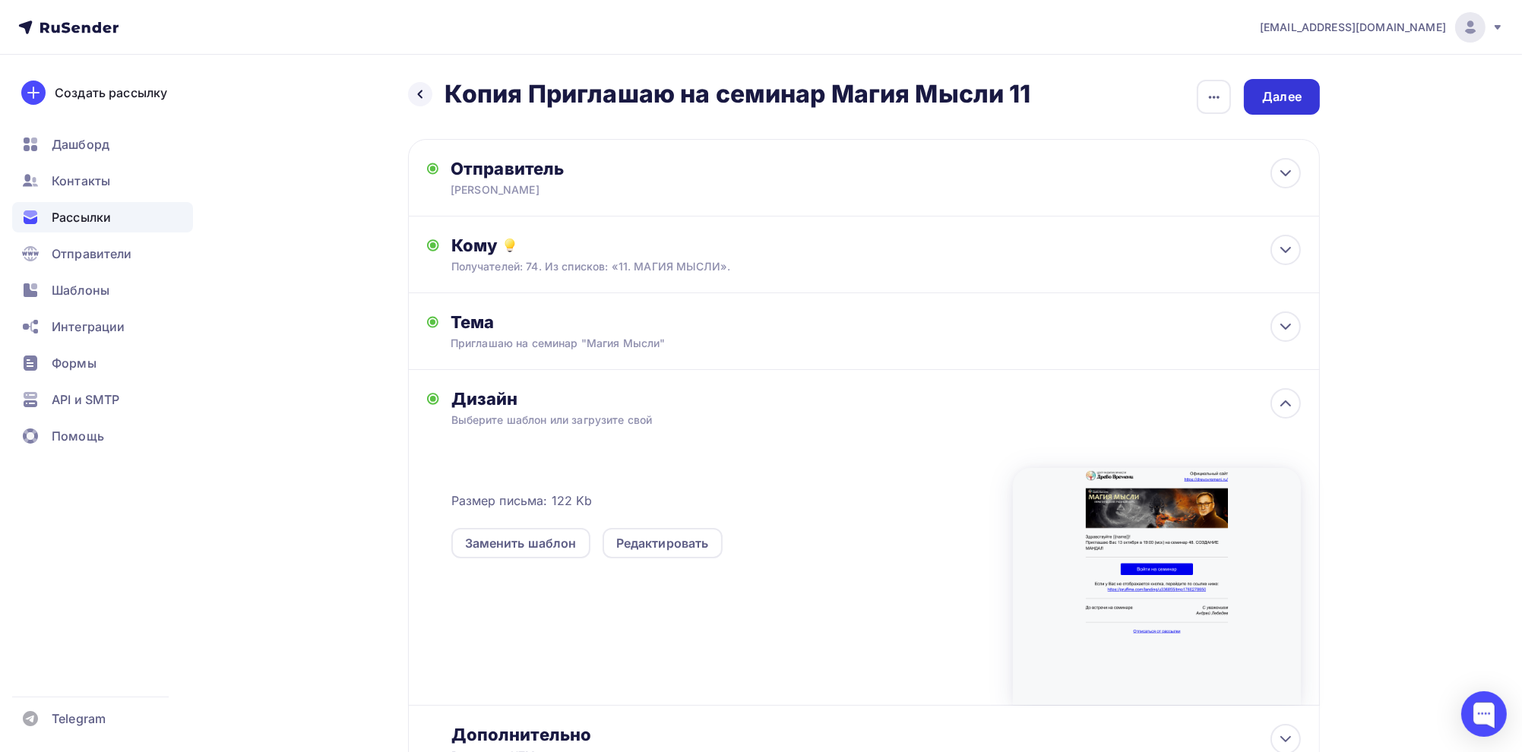
click at [1285, 96] on div "Далее" at bounding box center [1282, 96] width 40 height 17
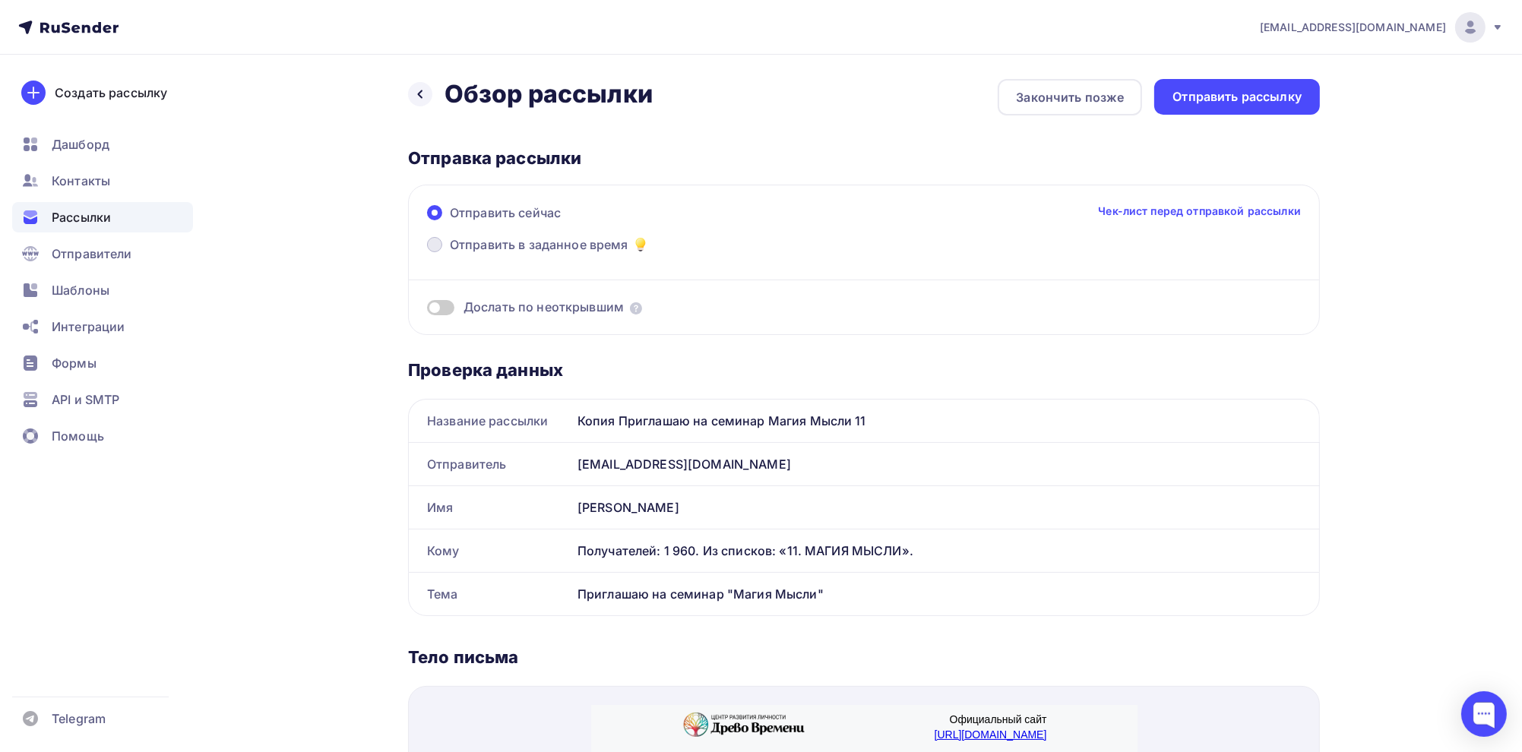
click at [441, 245] on span at bounding box center [434, 244] width 15 height 15
click at [450, 254] on input "Отправить в заданное время" at bounding box center [450, 254] width 0 height 0
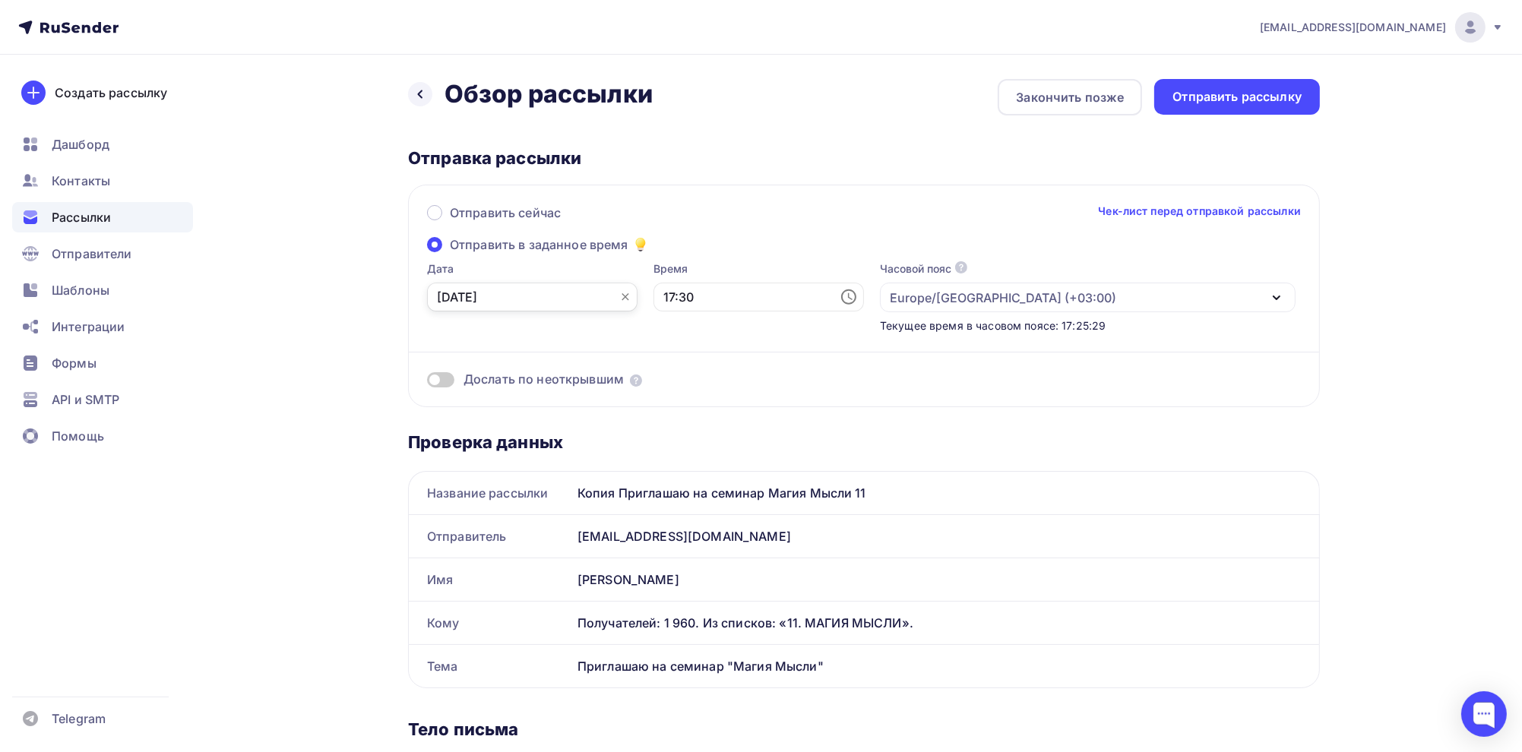
click at [477, 293] on input "12.10.2025" at bounding box center [532, 297] width 210 height 29
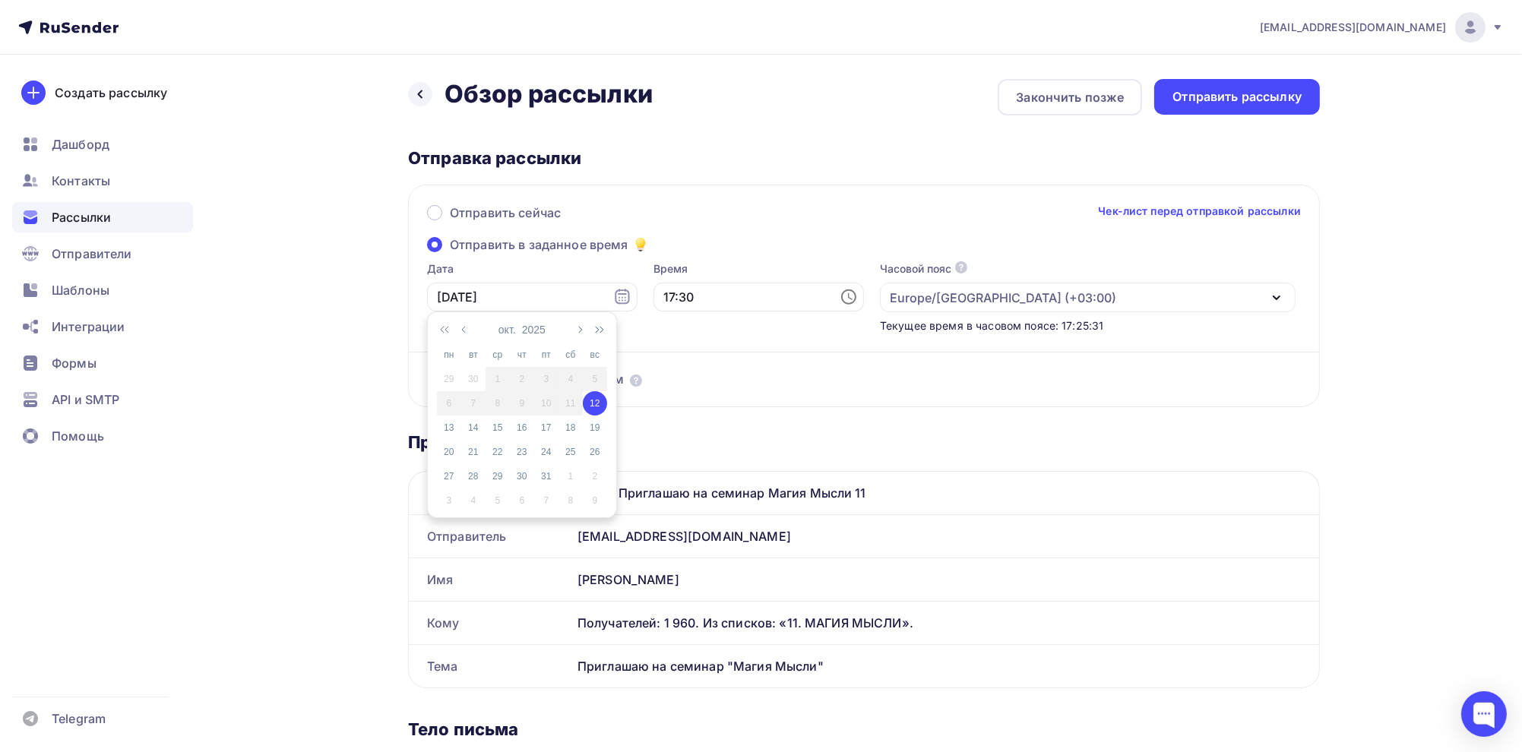
click at [593, 408] on div "12" at bounding box center [595, 404] width 24 height 14
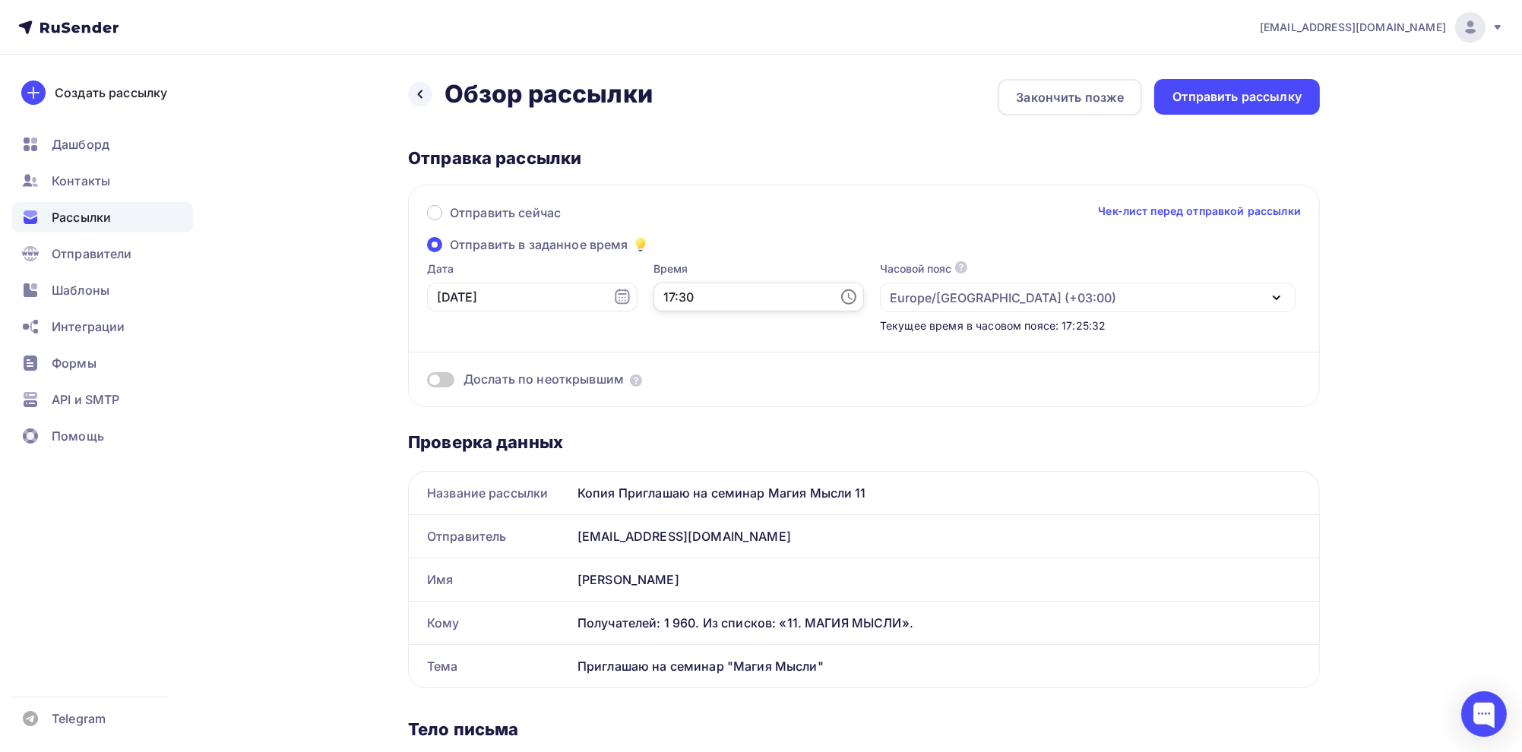
click at [665, 305] on input "17:30" at bounding box center [758, 297] width 210 height 29
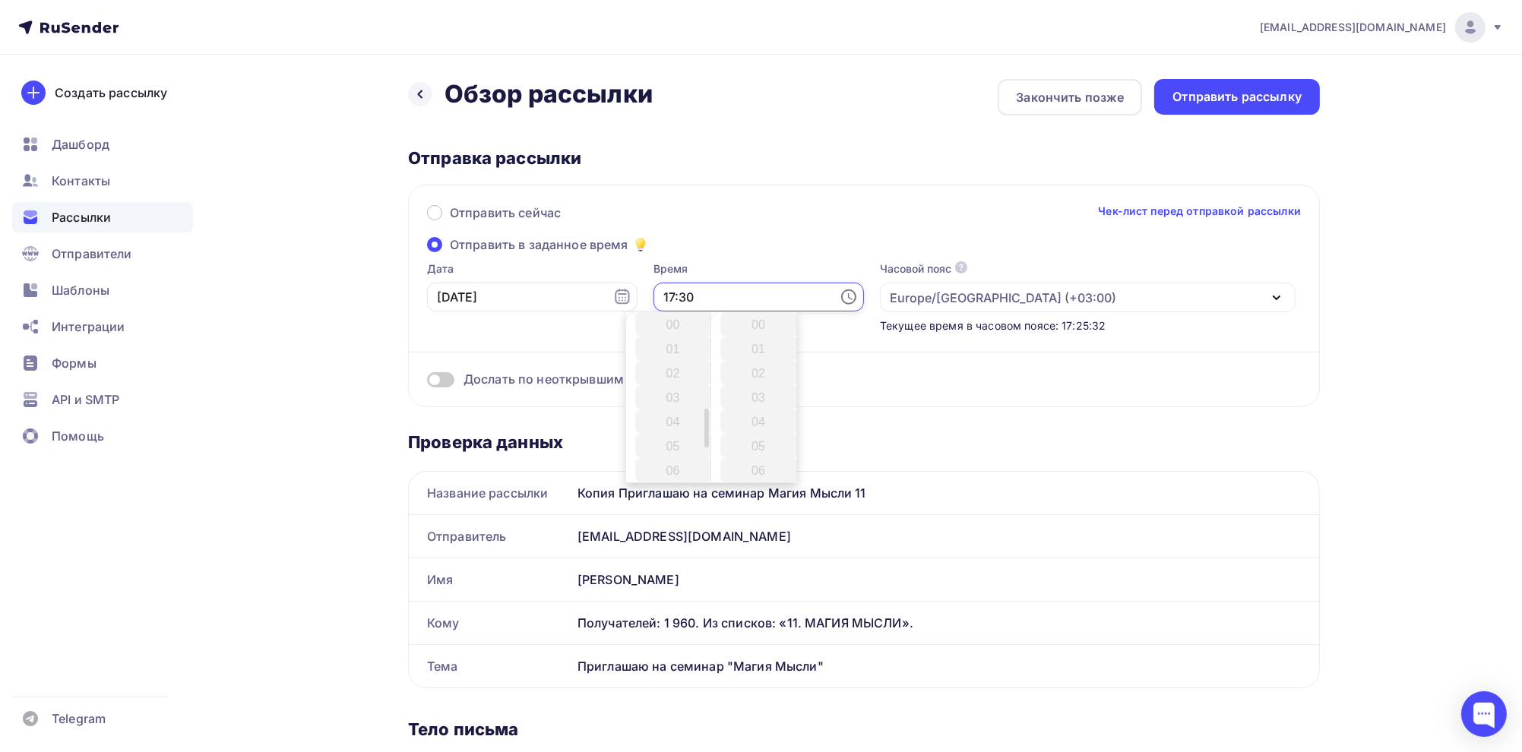
scroll to position [729, 0]
click at [669, 349] on li "18" at bounding box center [674, 349] width 78 height 24
type input "18:30"
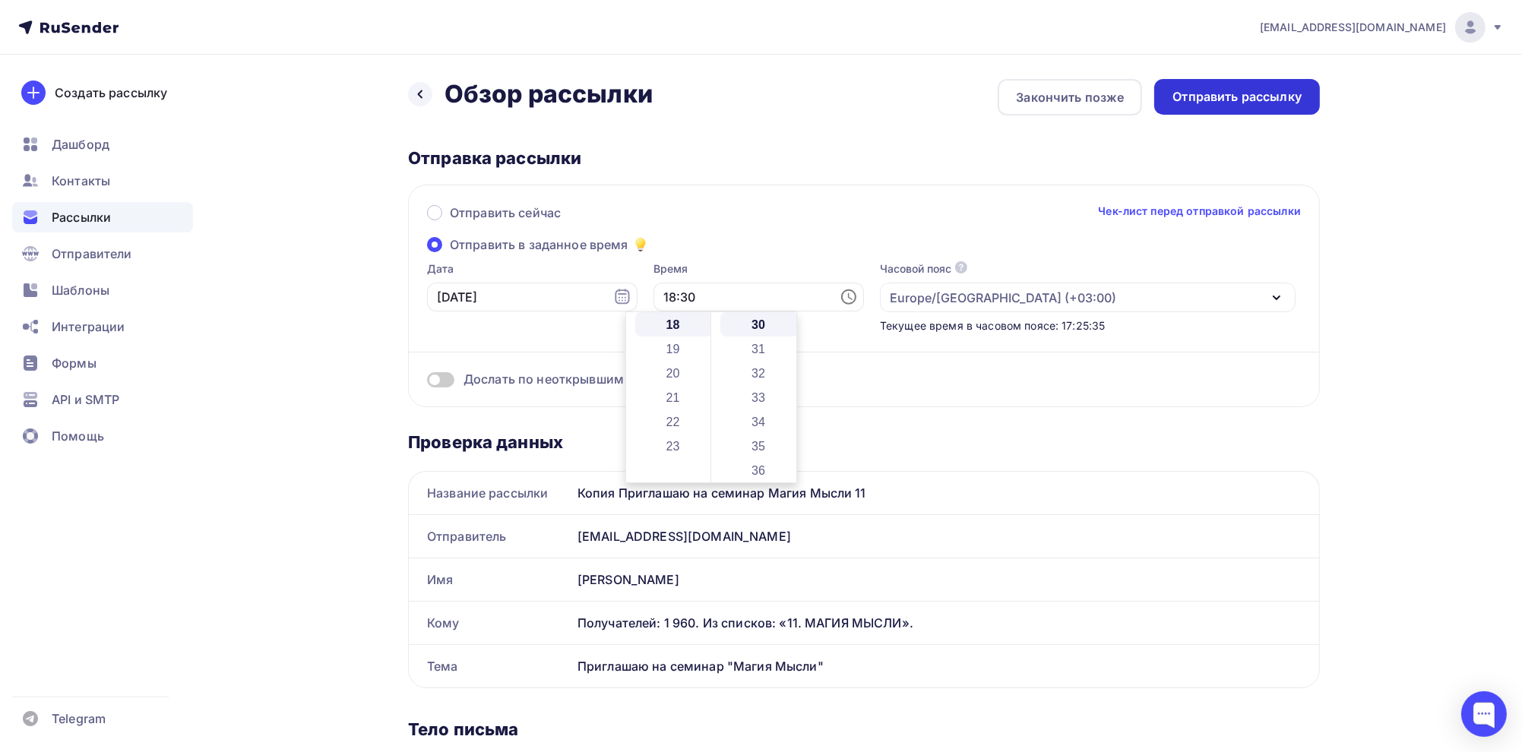
click at [1219, 104] on div "Отправить рассылку" at bounding box center [1236, 96] width 129 height 17
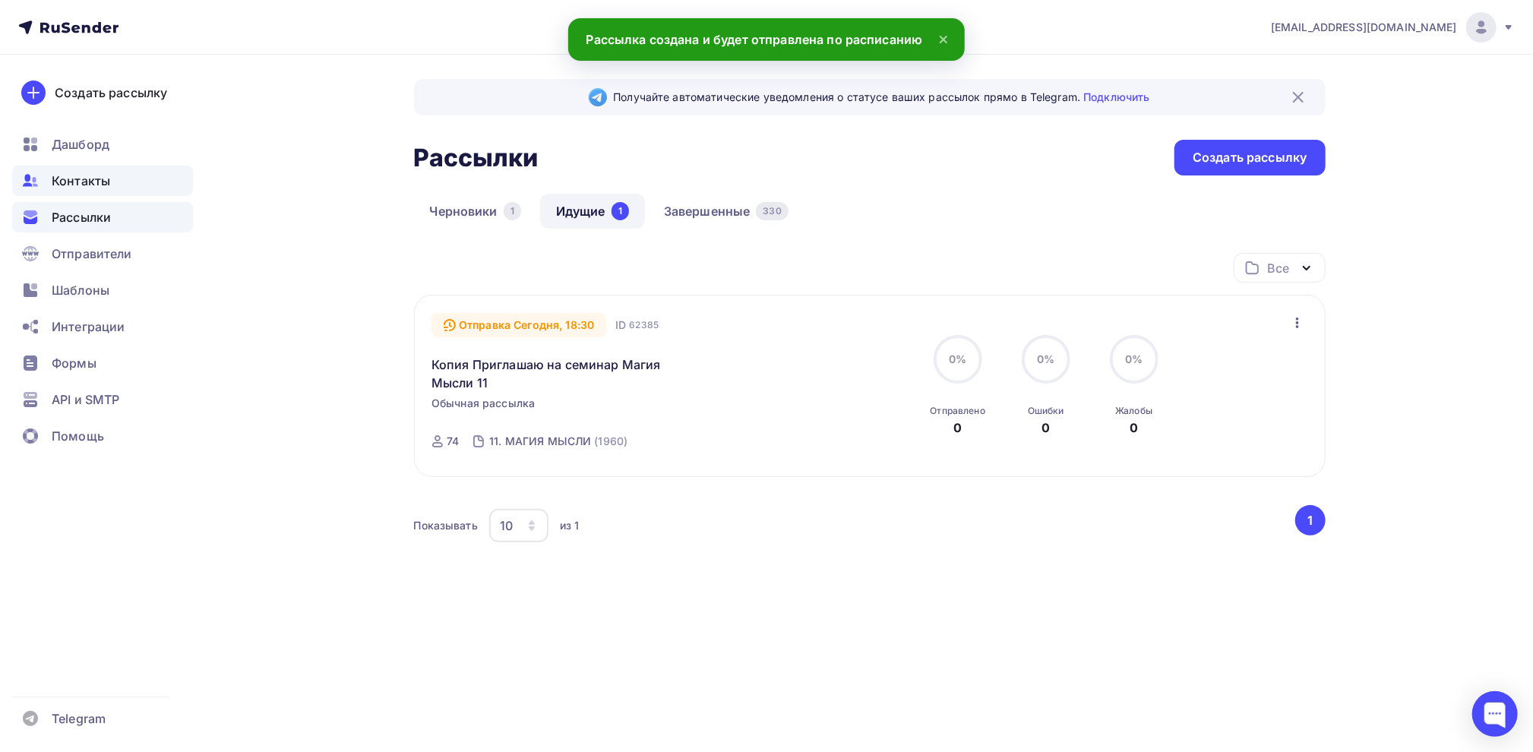
click at [89, 183] on span "Контакты" at bounding box center [81, 181] width 58 height 18
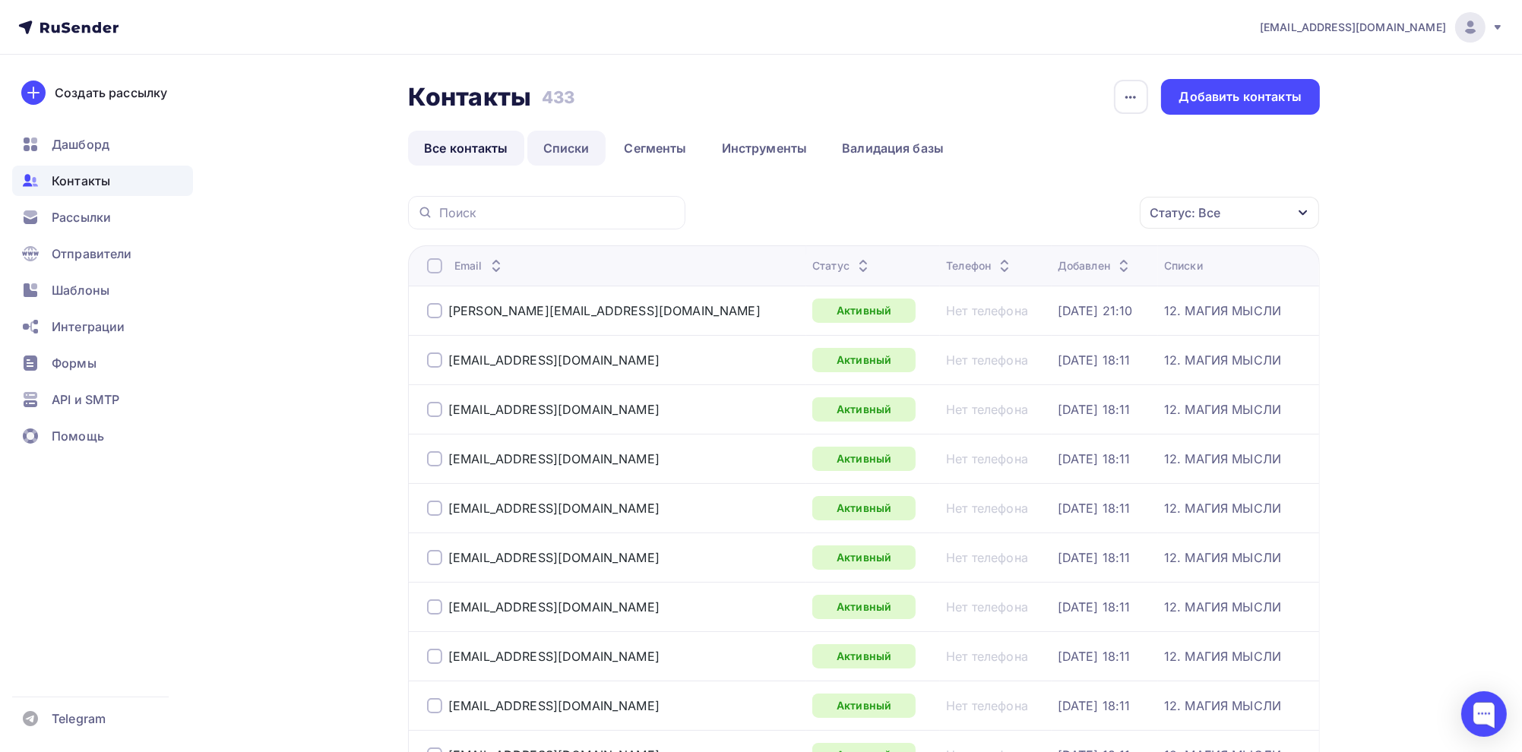
click at [553, 144] on link "Списки" at bounding box center [566, 148] width 78 height 35
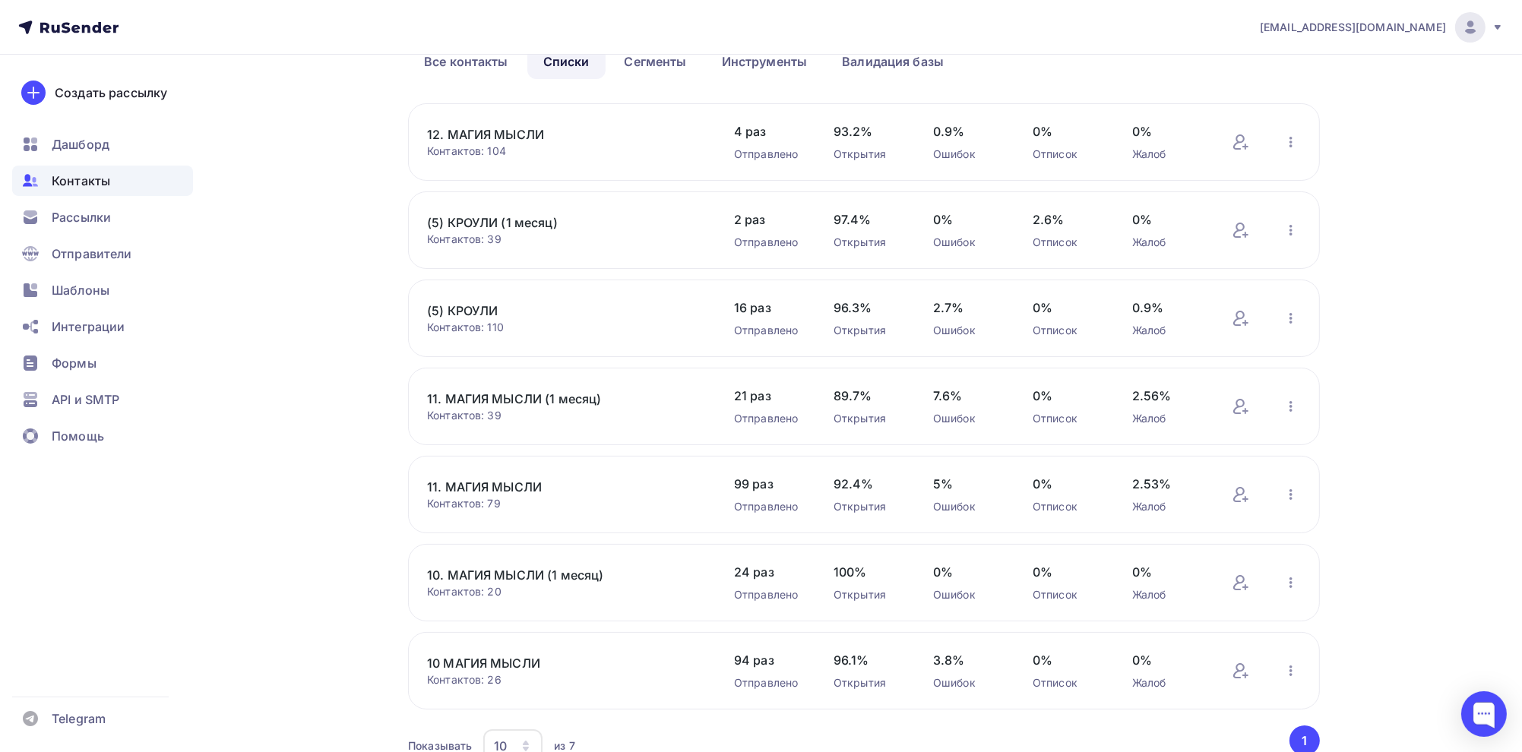
scroll to position [83, 0]
click at [479, 492] on link "11. МАГИЯ МЫСЛИ" at bounding box center [556, 491] width 258 height 18
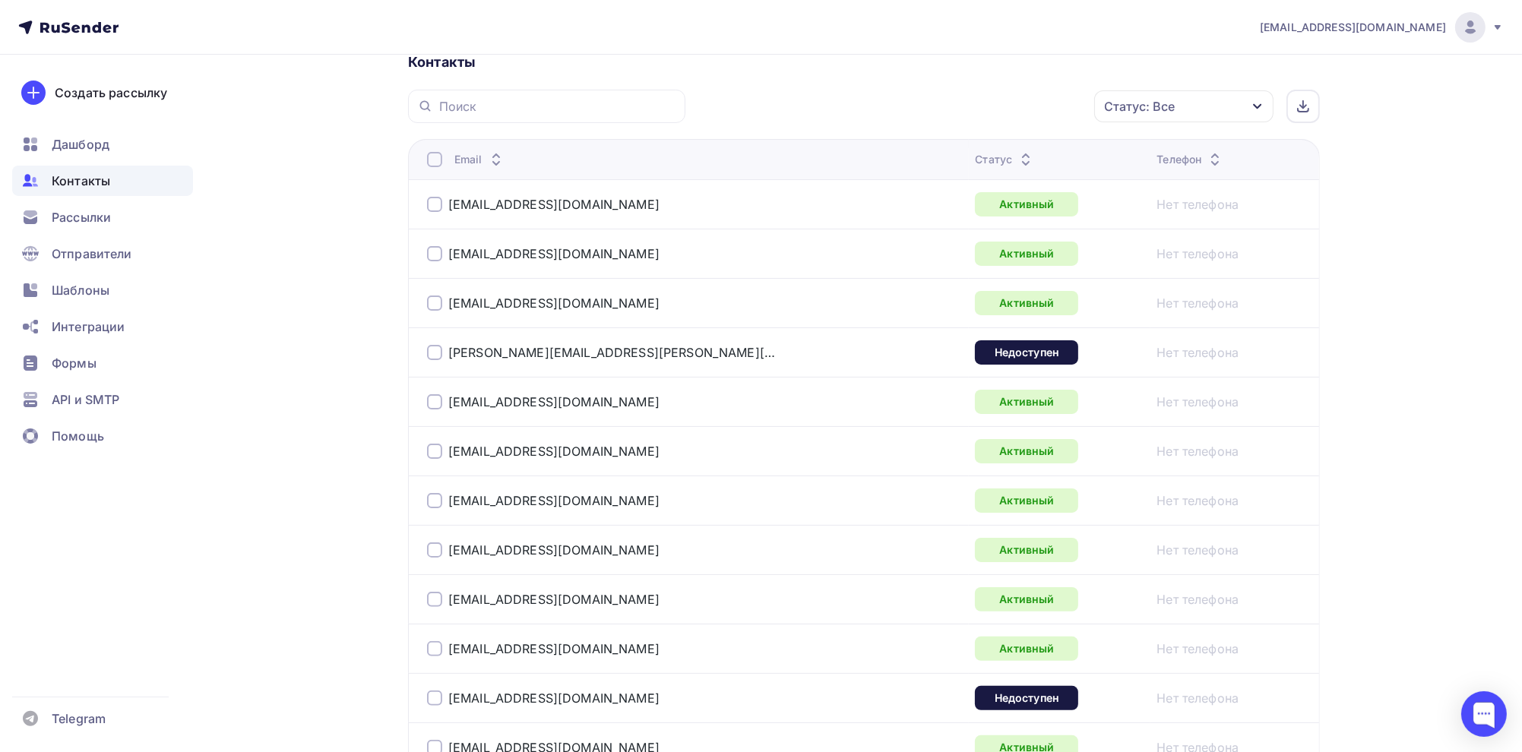
scroll to position [380, 0]
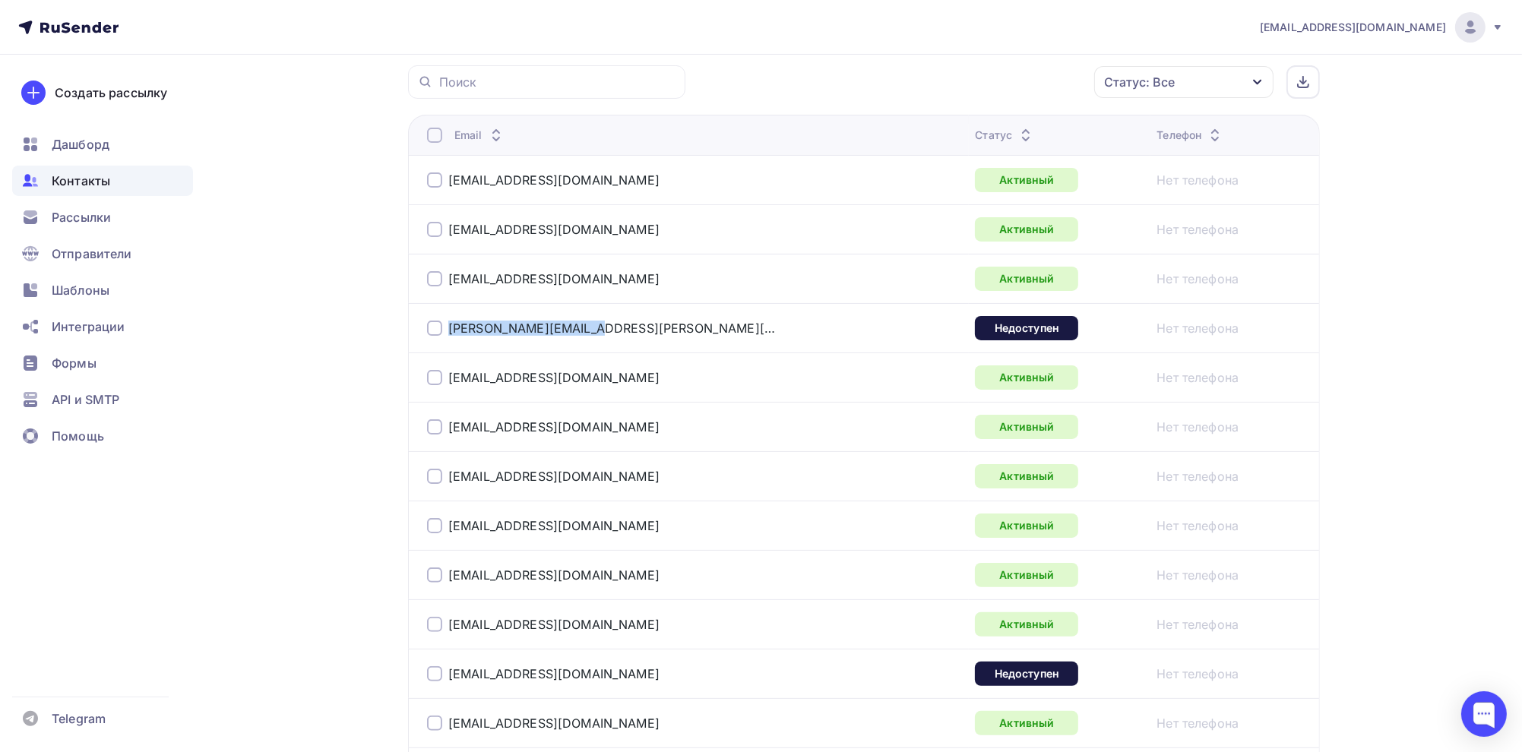
drag, startPoint x: 596, startPoint y: 326, endPoint x: 430, endPoint y: 329, distance: 165.6
click at [430, 329] on div "[PERSON_NAME][EMAIL_ADDRESS][PERSON_NAME][DOMAIN_NAME]" at bounding box center [617, 328] width 380 height 24
copy div "[PERSON_NAME][EMAIL_ADDRESS][PERSON_NAME][DOMAIN_NAME]"
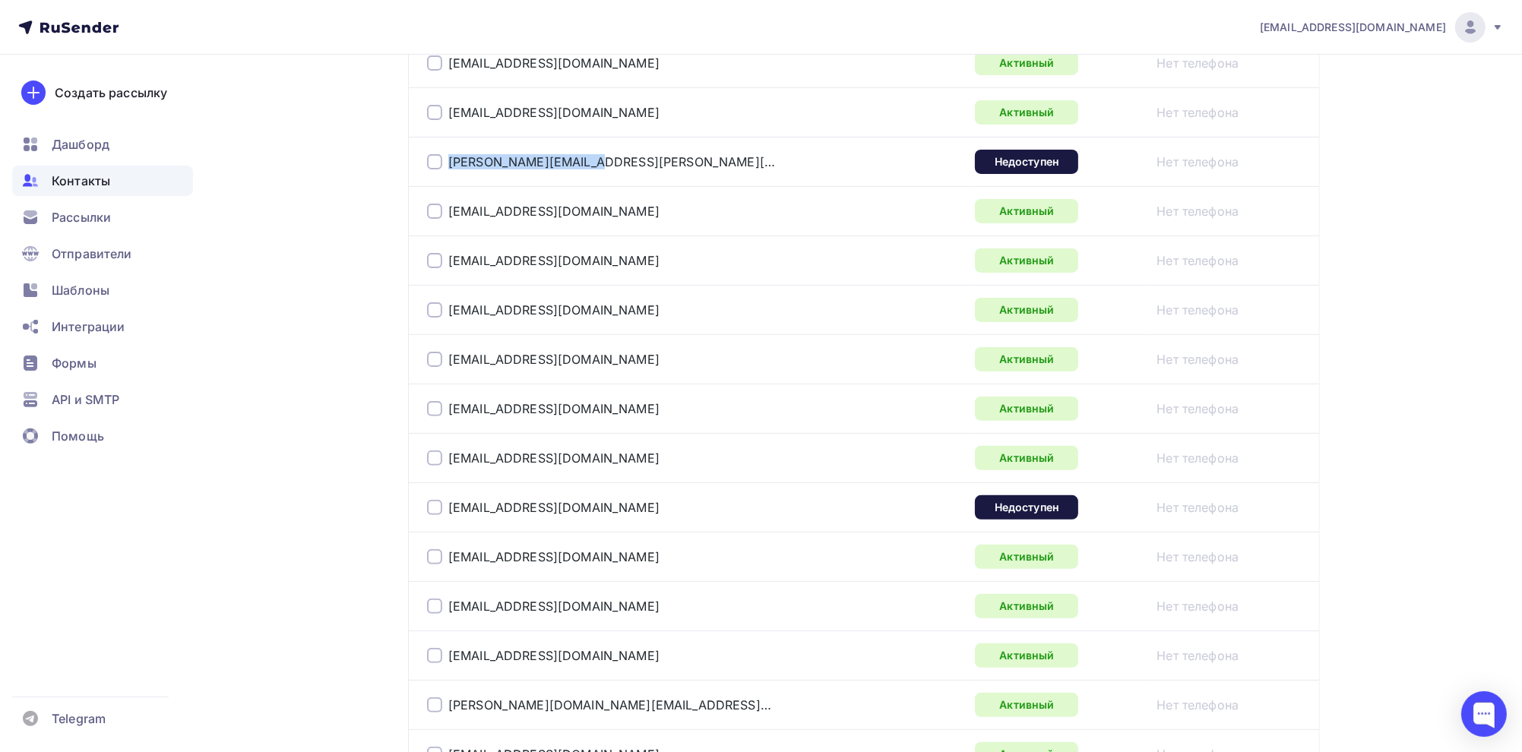
scroll to position [760, 0]
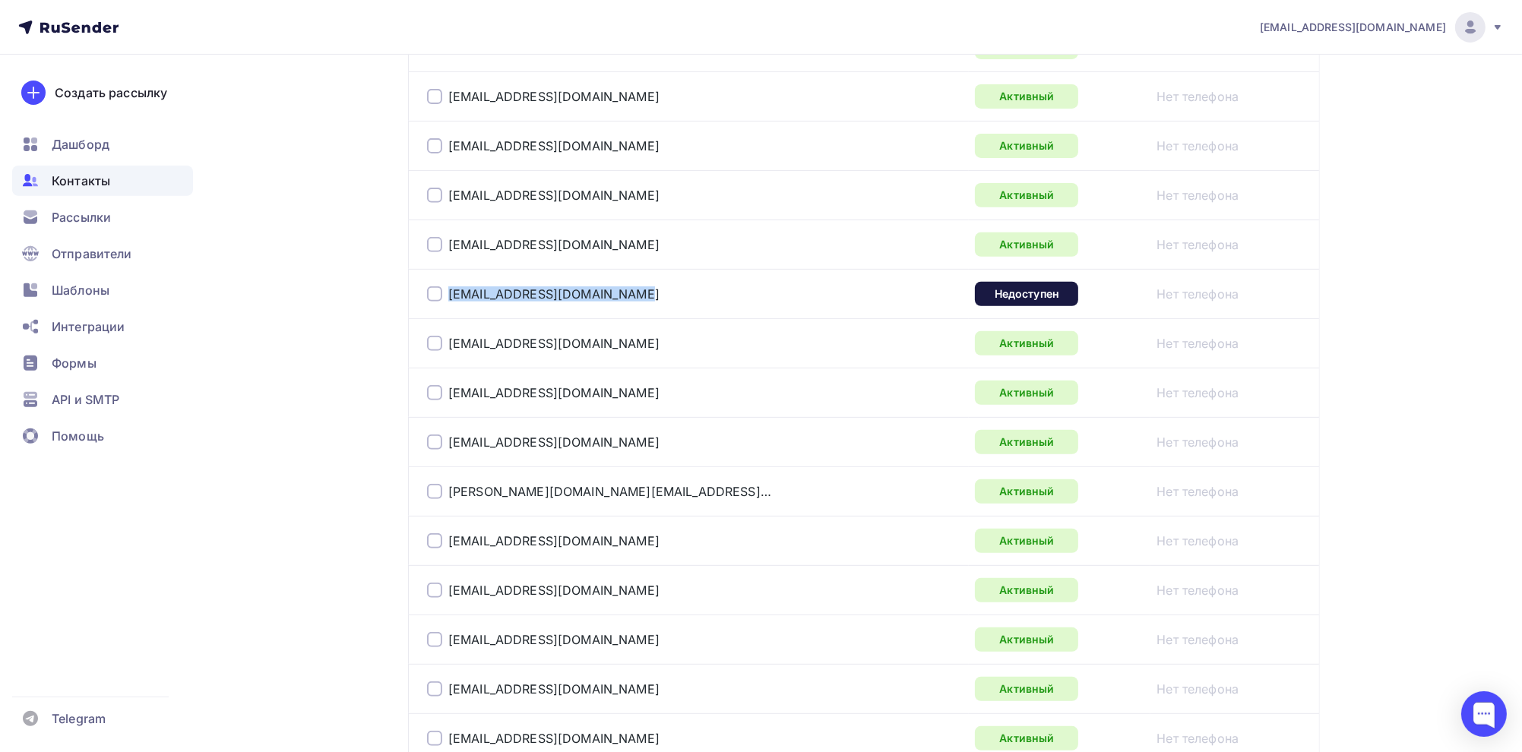
drag, startPoint x: 634, startPoint y: 296, endPoint x: 468, endPoint y: 296, distance: 166.4
click at [413, 299] on td "[EMAIL_ADDRESS][DOMAIN_NAME]" at bounding box center [688, 293] width 561 height 49
copy div "[EMAIL_ADDRESS][DOMAIN_NAME]"
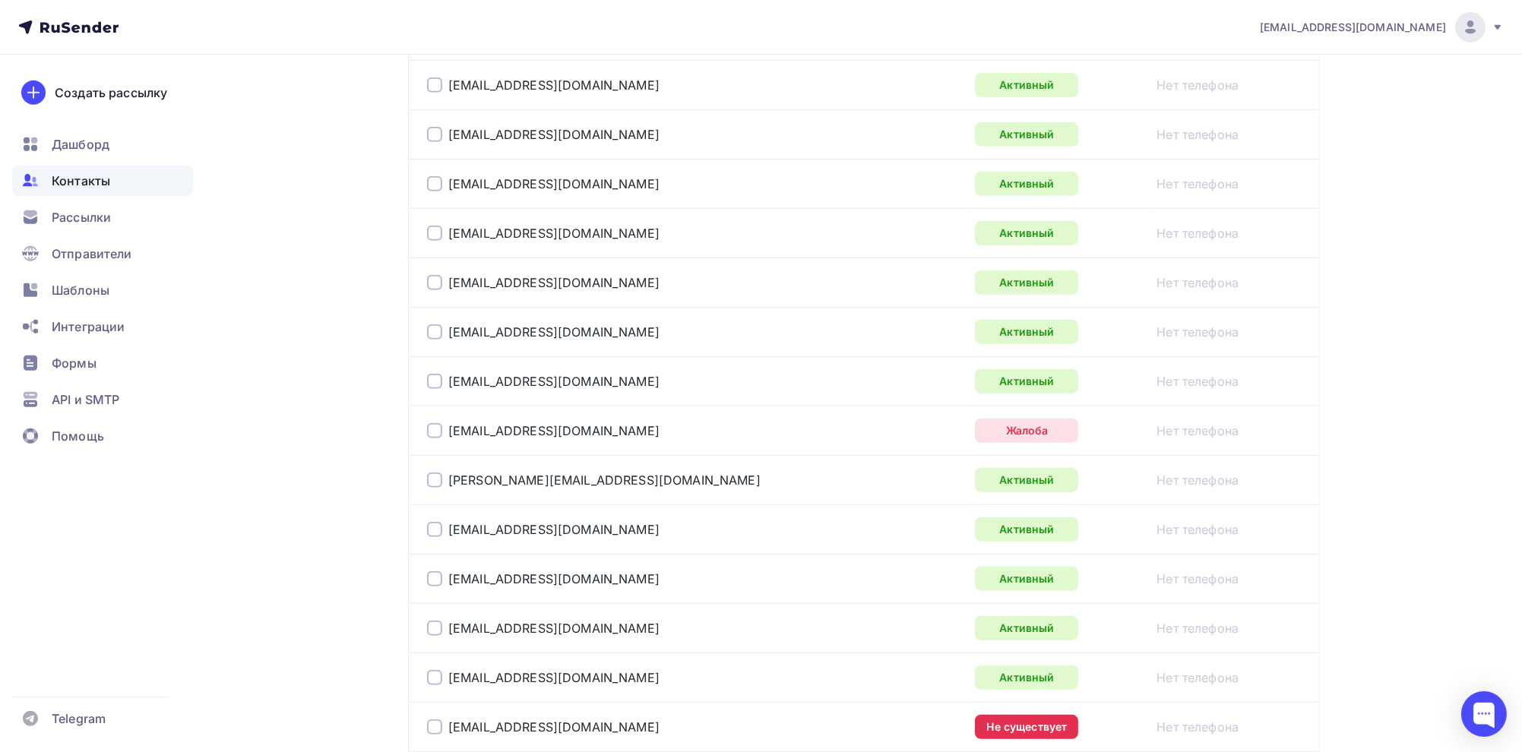
scroll to position [1367, 0]
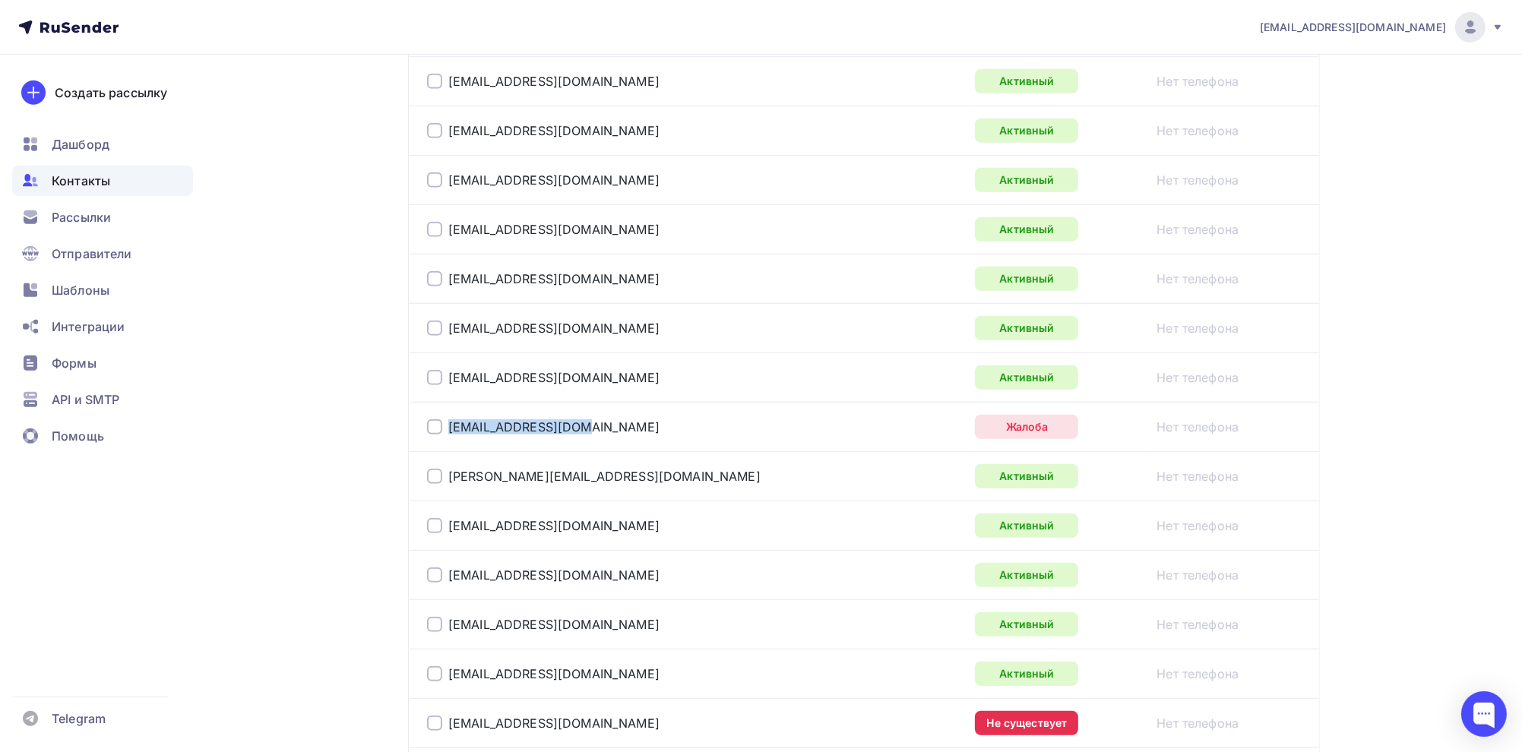
drag, startPoint x: 568, startPoint y: 428, endPoint x: 420, endPoint y: 422, distance: 147.5
click at [420, 422] on td "[EMAIL_ADDRESS][DOMAIN_NAME]" at bounding box center [688, 426] width 561 height 49
copy div "[EMAIL_ADDRESS][DOMAIN_NAME]"
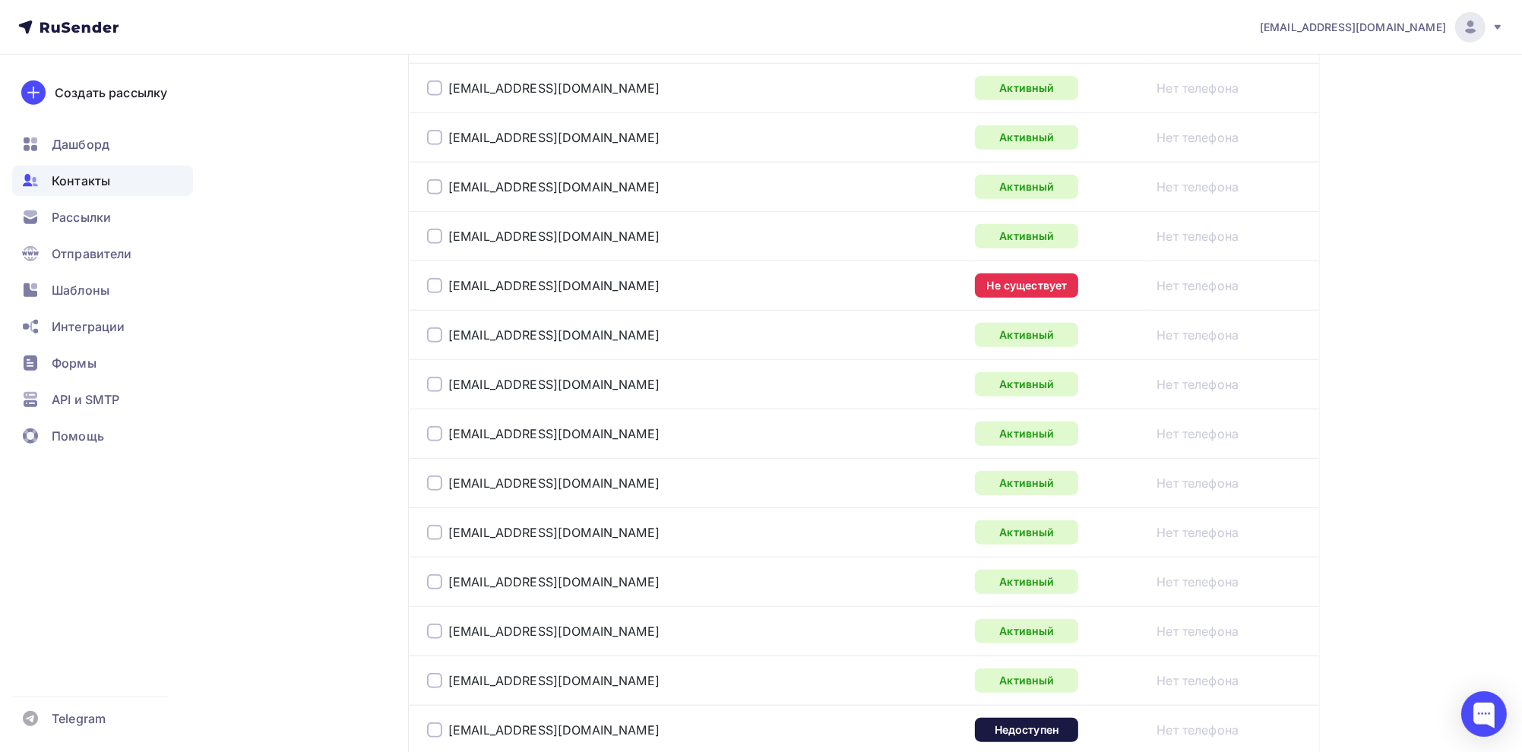
scroll to position [1823, 0]
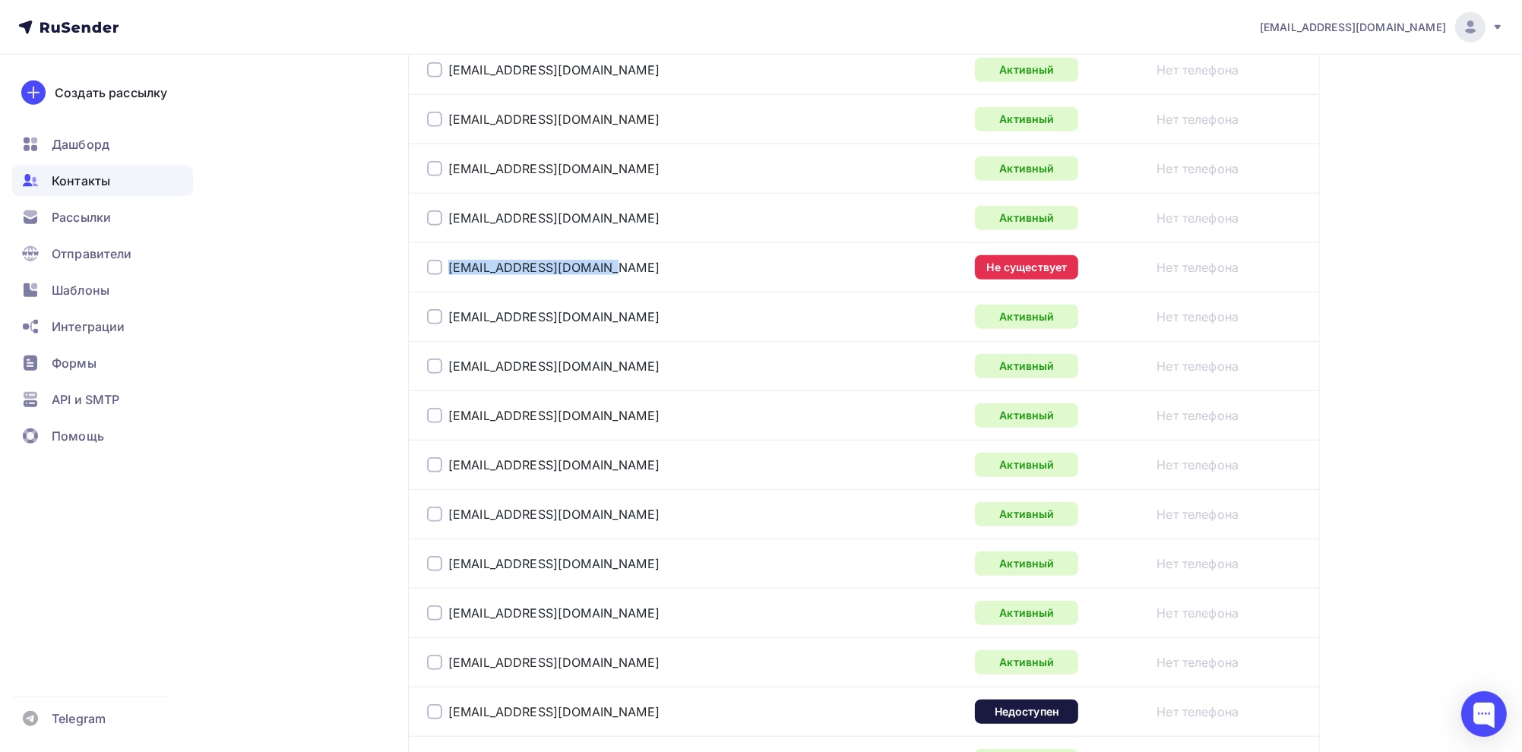
drag, startPoint x: 618, startPoint y: 270, endPoint x: 491, endPoint y: 271, distance: 127.6
click at [441, 274] on td "[EMAIL_ADDRESS][DOMAIN_NAME]" at bounding box center [688, 266] width 561 height 49
copy div "[EMAIL_ADDRESS][DOMAIN_NAME]"
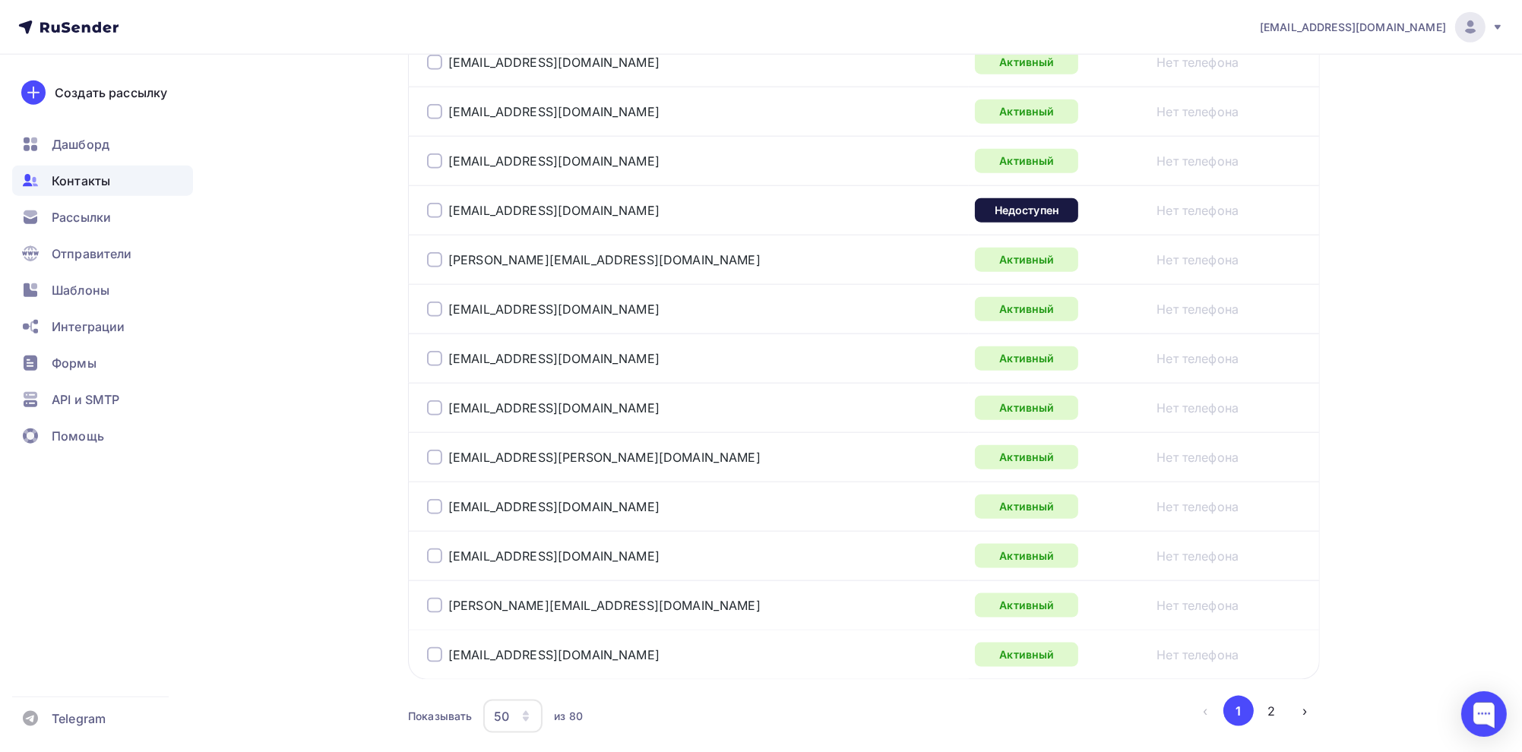
scroll to position [2355, 0]
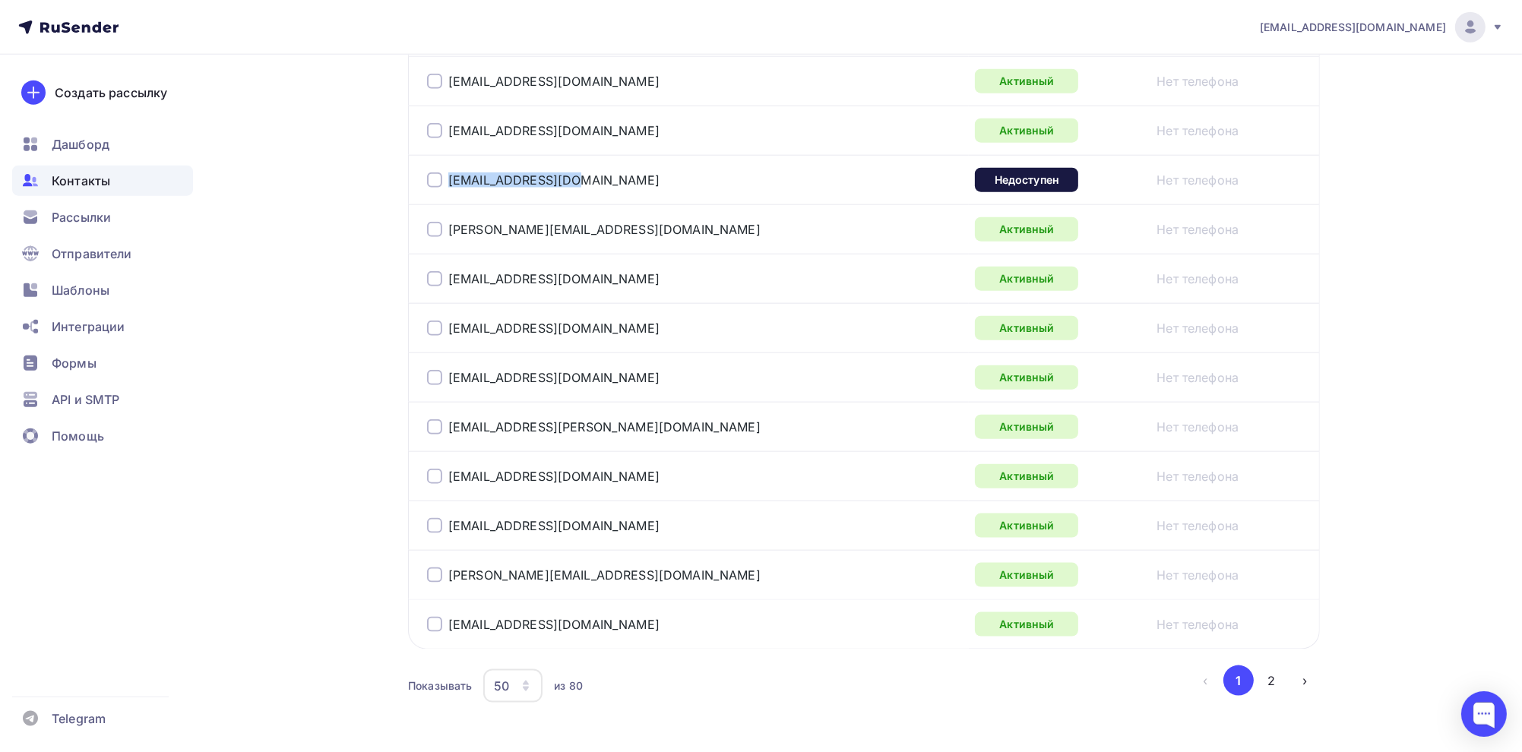
drag, startPoint x: 568, startPoint y: 180, endPoint x: 425, endPoint y: 177, distance: 143.6
click at [424, 177] on td "[EMAIL_ADDRESS][DOMAIN_NAME]" at bounding box center [688, 179] width 561 height 49
copy div "[EMAIL_ADDRESS][DOMAIN_NAME]"
click at [1268, 681] on button "2" at bounding box center [1272, 681] width 30 height 30
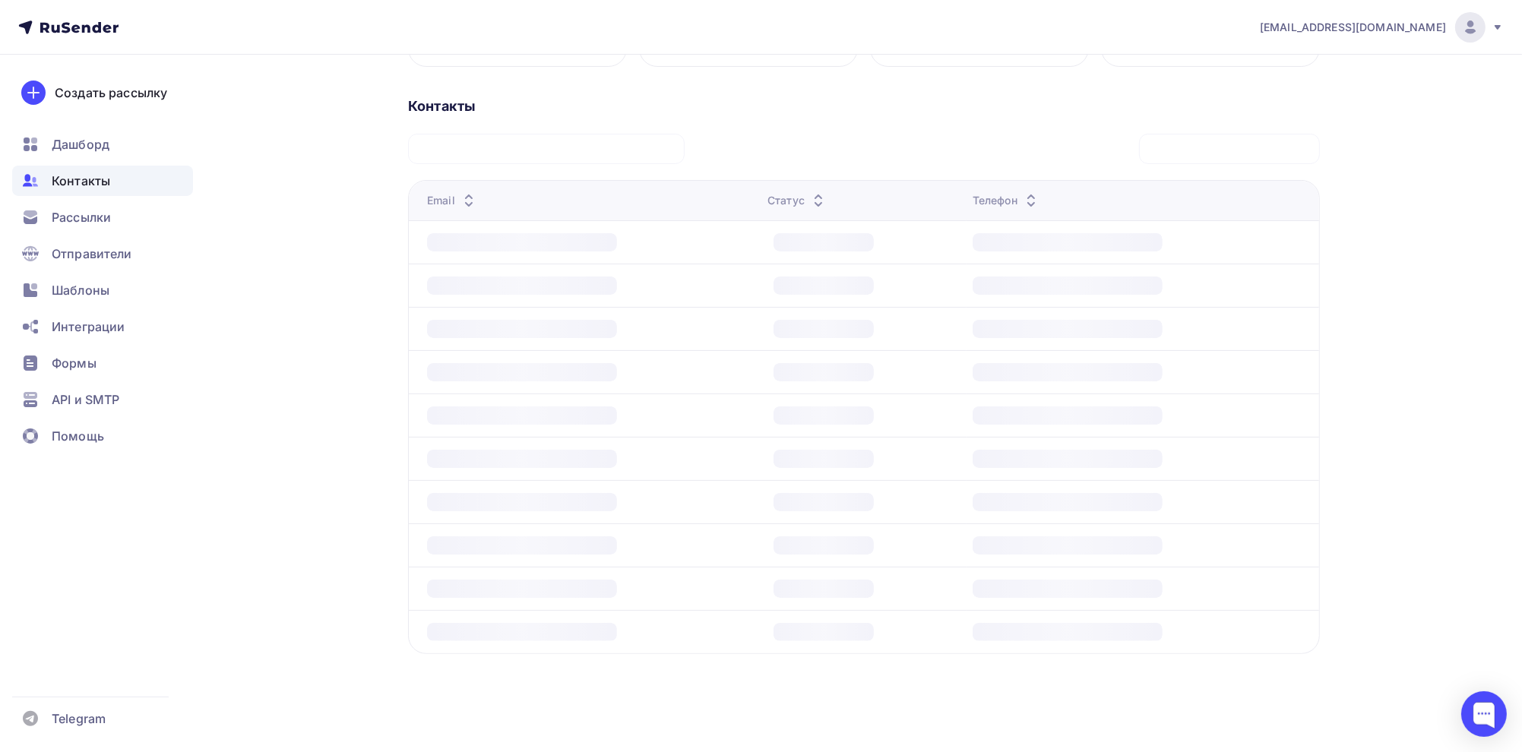
scroll to position [308, 0]
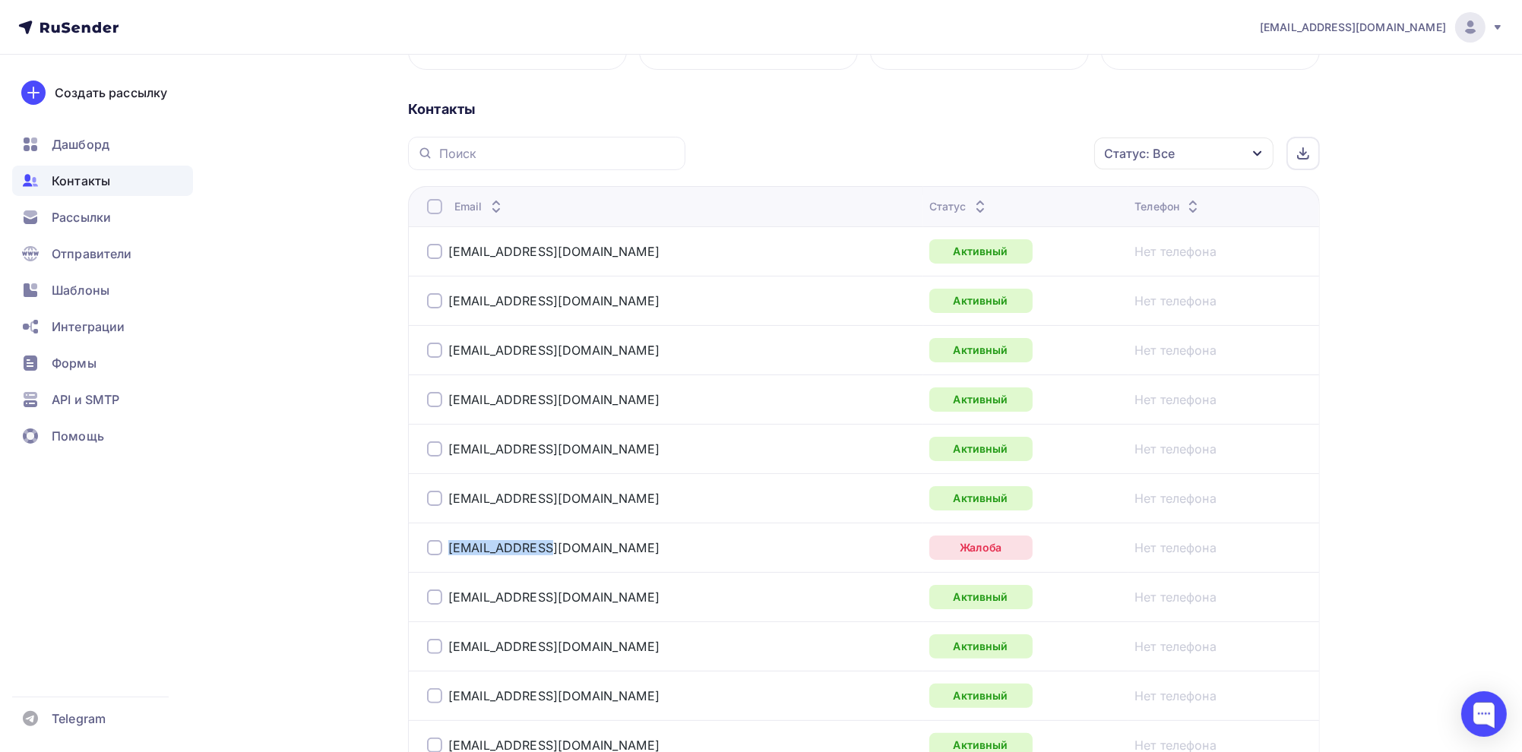
drag, startPoint x: 549, startPoint y: 549, endPoint x: 441, endPoint y: 545, distance: 107.9
click at [440, 545] on div "gopal7@mail.ru" at bounding box center [617, 548] width 380 height 24
copy div "gopal7@mail.ru"
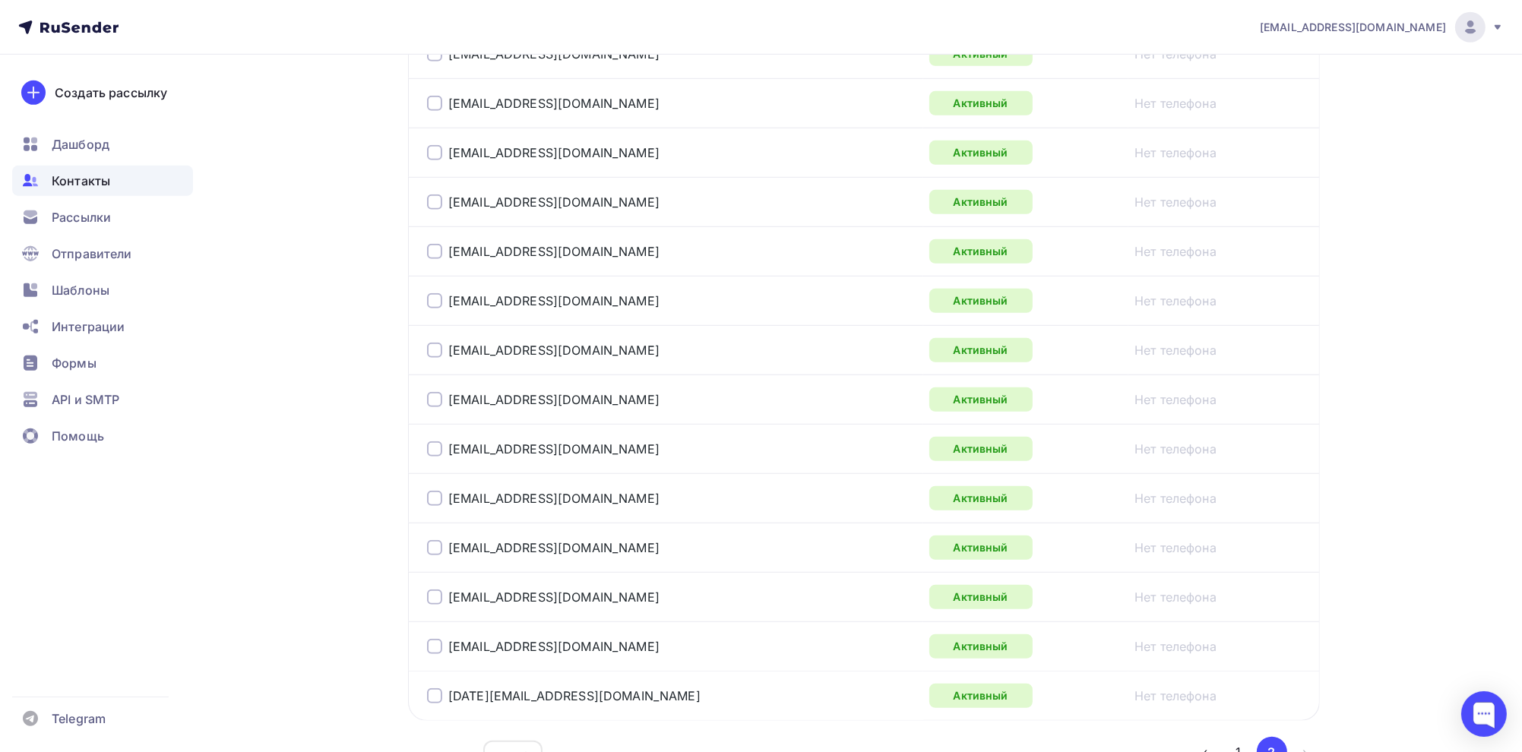
scroll to position [1414, 0]
